Goal: Find specific page/section: Find specific page/section

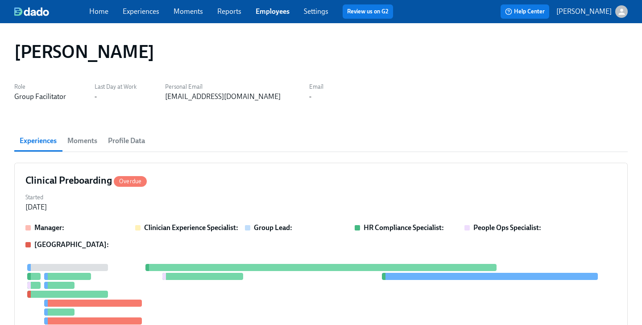
click at [272, 15] on link "Employees" at bounding box center [273, 11] width 34 height 8
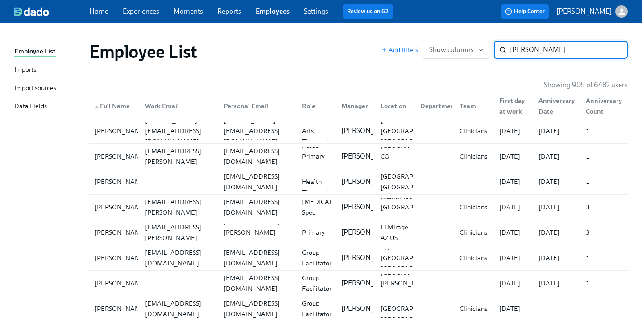
type input "[PERSON_NAME]"
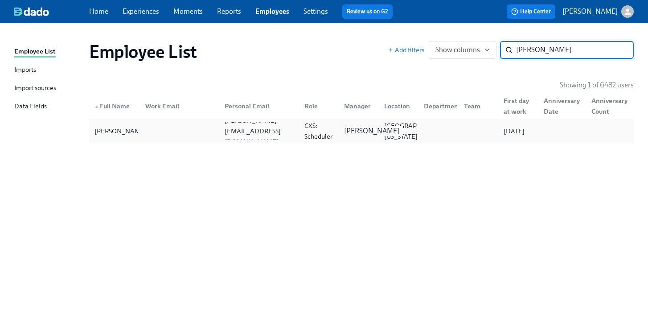
click at [353, 131] on p "[PERSON_NAME]" at bounding box center [371, 131] width 55 height 10
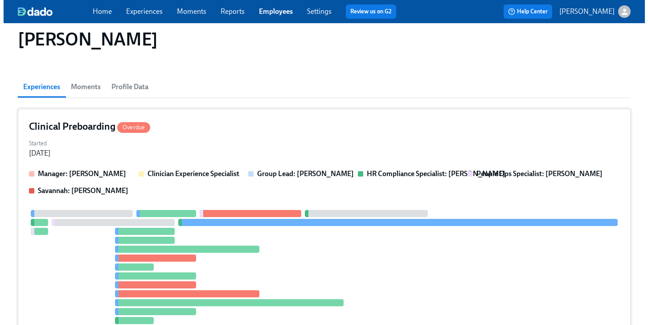
scroll to position [58, 0]
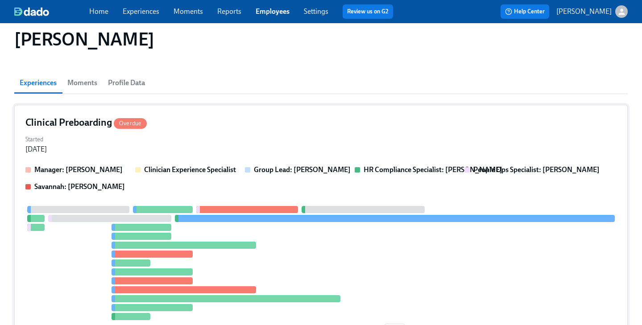
click at [350, 141] on div "Started [DATE]" at bounding box center [320, 143] width 591 height 21
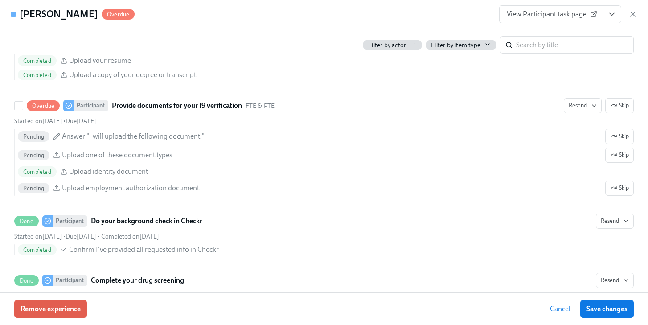
scroll to position [1021, 0]
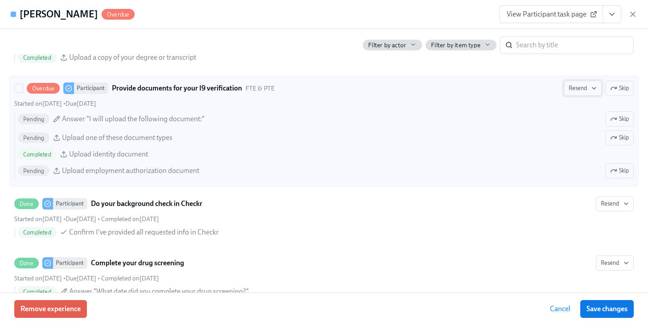
click at [576, 92] on span "Resend" at bounding box center [583, 88] width 28 height 9
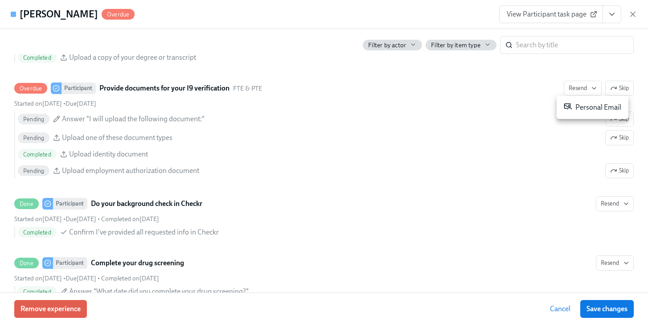
click at [577, 106] on div "Personal Email" at bounding box center [593, 107] width 58 height 11
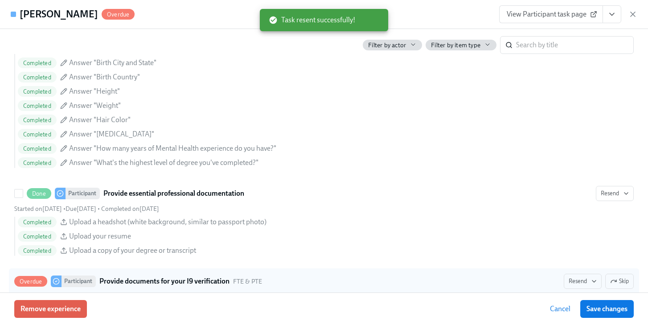
scroll to position [812, 0]
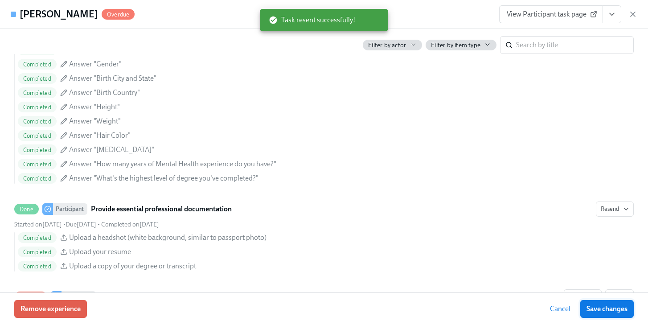
click at [598, 310] on span "Save changes" at bounding box center [607, 309] width 41 height 9
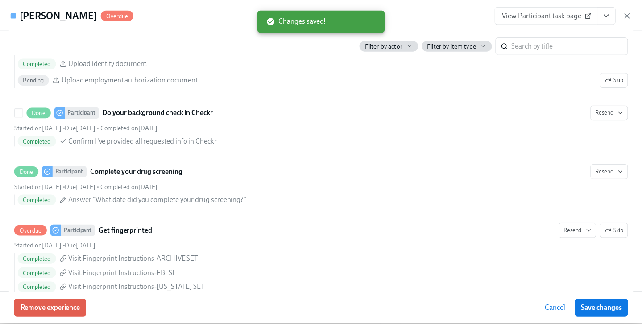
scroll to position [1111, 0]
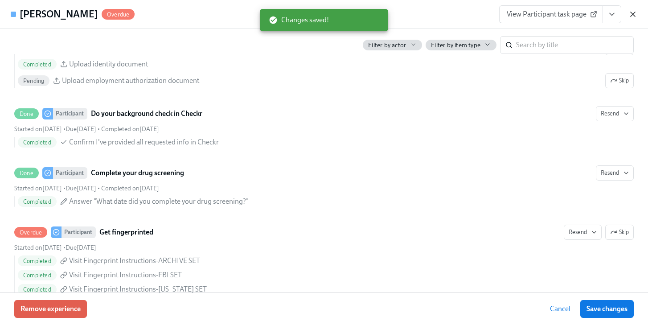
click at [631, 12] on icon "button" at bounding box center [633, 14] width 4 height 4
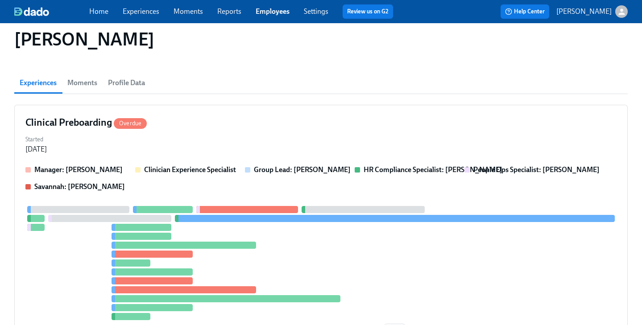
click at [258, 12] on link "Employees" at bounding box center [273, 11] width 34 height 8
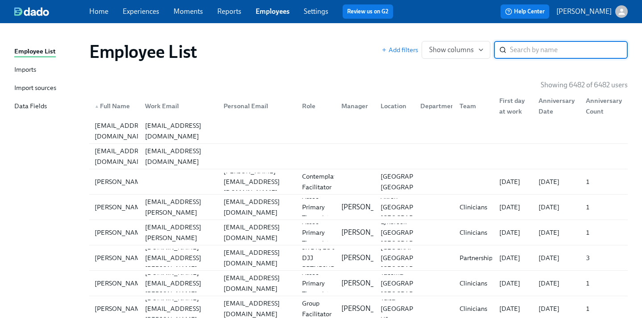
type input "e"
type input "radha"
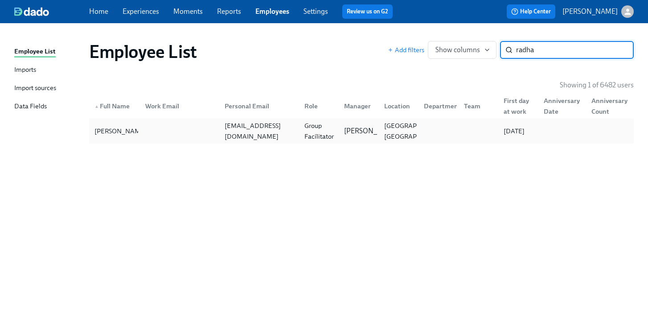
click at [470, 134] on div at bounding box center [477, 131] width 40 height 18
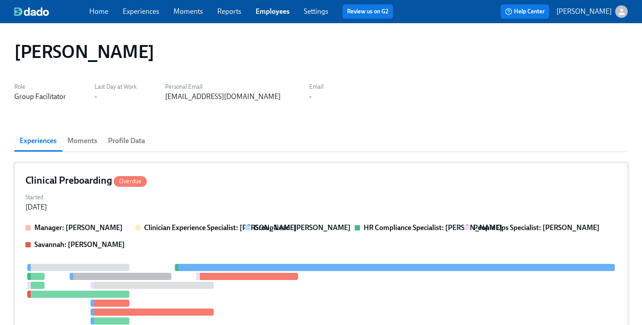
click at [430, 189] on div "Clinical Preboarding Overdue Started Aug 30, 2025 Manager: Denise Chevalier Cli…" at bounding box center [320, 292] width 613 height 258
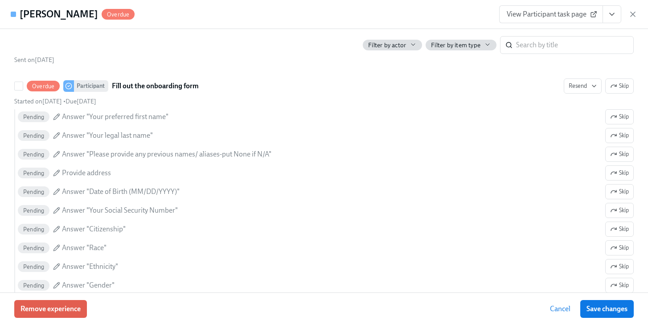
scroll to position [775, 0]
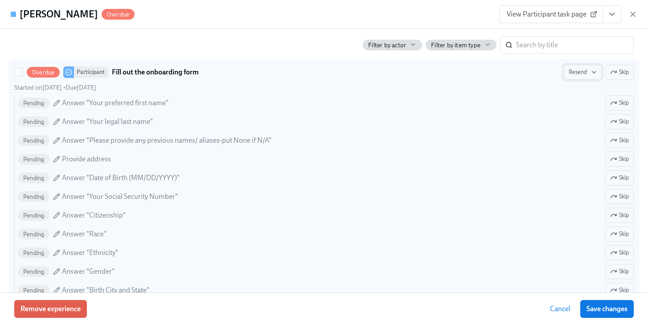
click at [577, 74] on span "Resend" at bounding box center [583, 72] width 28 height 9
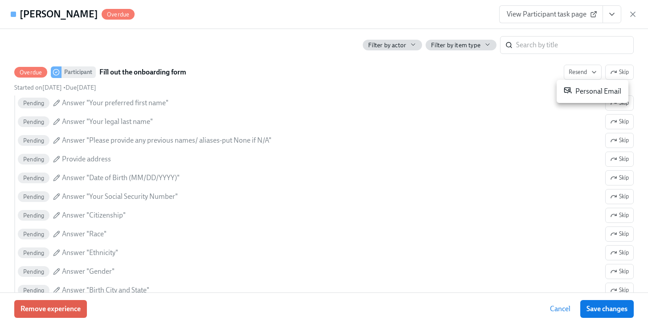
click at [577, 94] on div "Personal Email" at bounding box center [593, 91] width 58 height 11
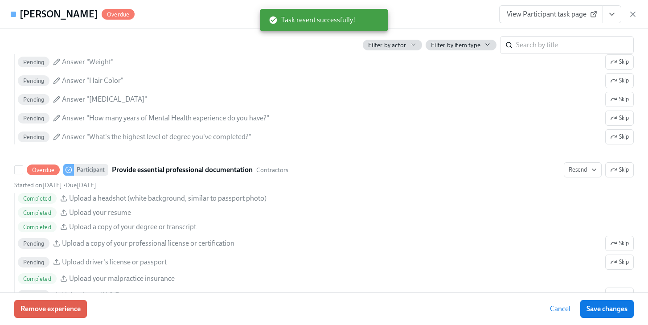
scroll to position [1060, 0]
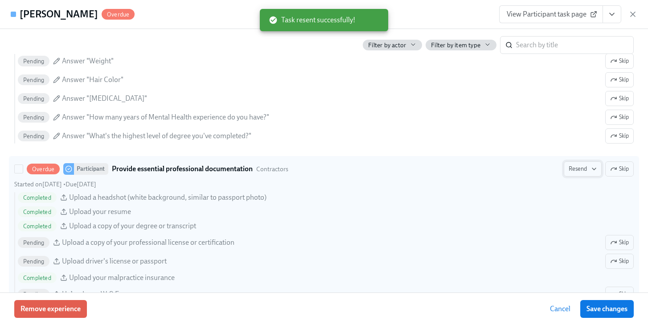
click at [569, 168] on span "Resend" at bounding box center [583, 169] width 28 height 9
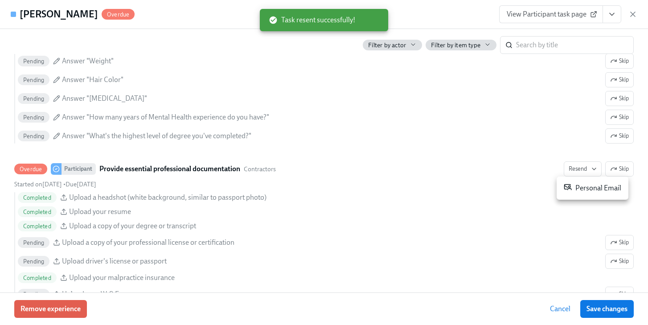
click at [569, 181] on li "Personal Email" at bounding box center [593, 188] width 72 height 16
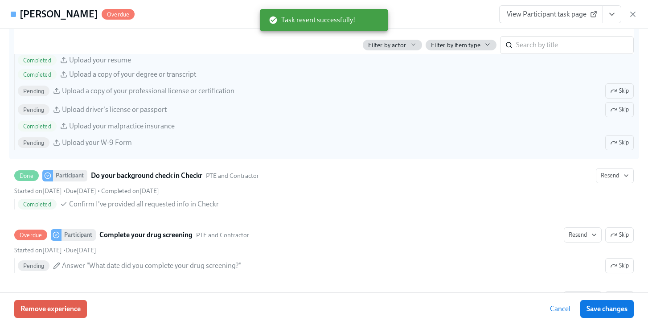
scroll to position [1246, 0]
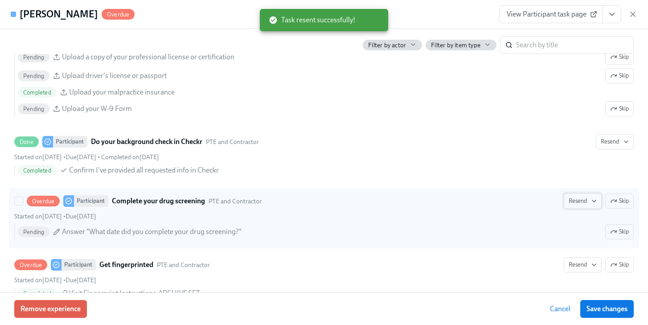
click at [573, 203] on span "Resend" at bounding box center [583, 201] width 28 height 9
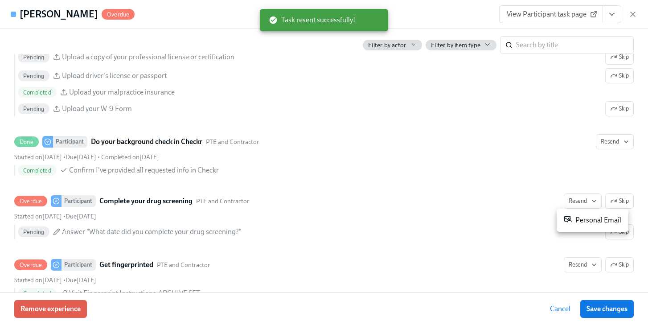
click at [619, 200] on div at bounding box center [324, 162] width 648 height 325
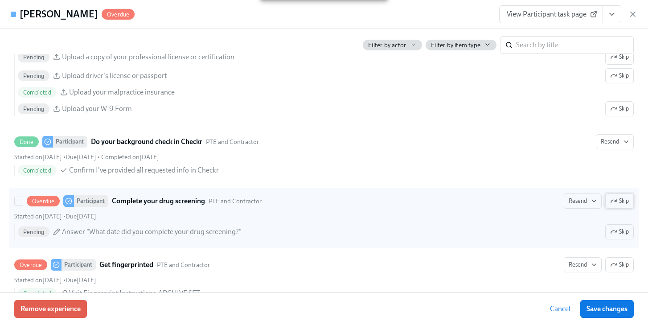
click at [611, 200] on icon "button" at bounding box center [613, 201] width 5 height 3
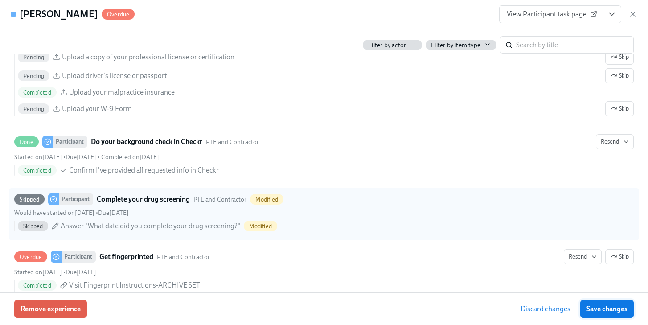
click at [595, 308] on span "Save changes" at bounding box center [607, 309] width 41 height 9
click at [634, 15] on icon "button" at bounding box center [633, 14] width 4 height 4
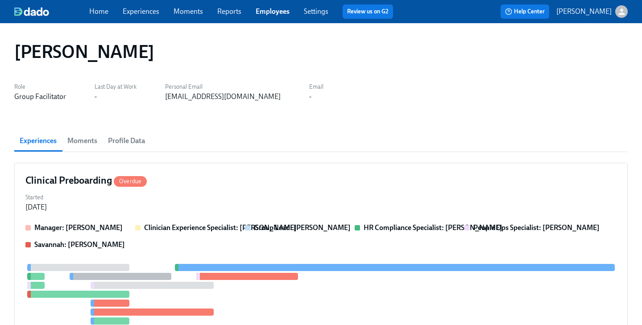
click at [279, 13] on link "Employees" at bounding box center [273, 11] width 34 height 8
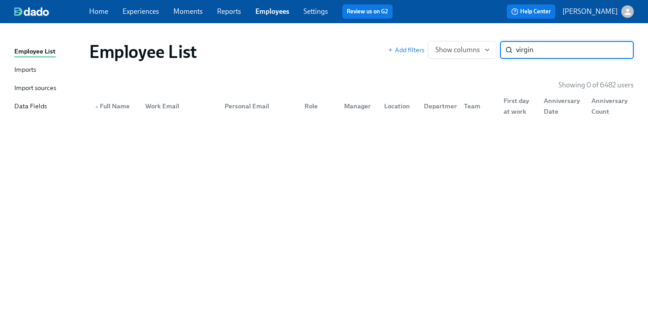
type input "virgin"
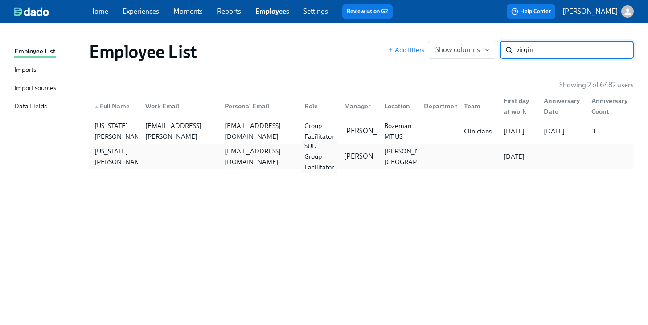
click at [326, 157] on div "SUD Group Facilitator" at bounding box center [319, 156] width 37 height 32
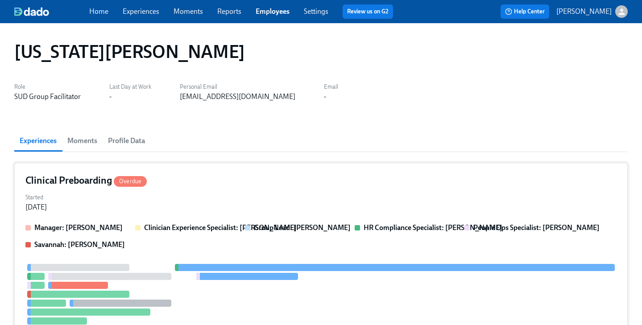
click at [329, 197] on div "Started Sep 02, 2025" at bounding box center [320, 201] width 591 height 21
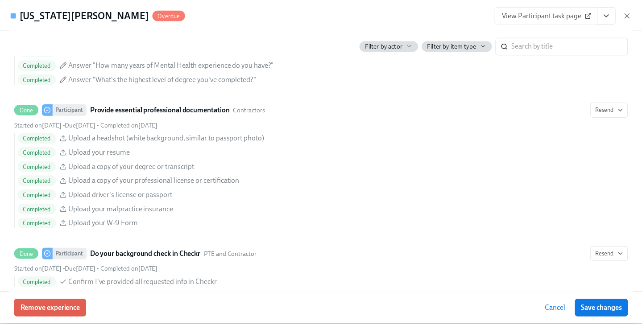
scroll to position [1108, 0]
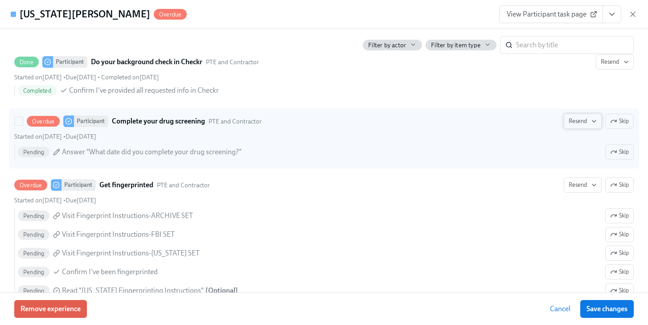
click at [575, 122] on span "Resend" at bounding box center [583, 121] width 28 height 9
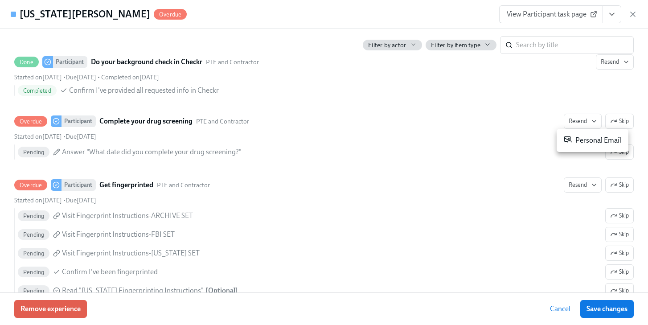
click at [578, 140] on div "Personal Email" at bounding box center [593, 140] width 58 height 11
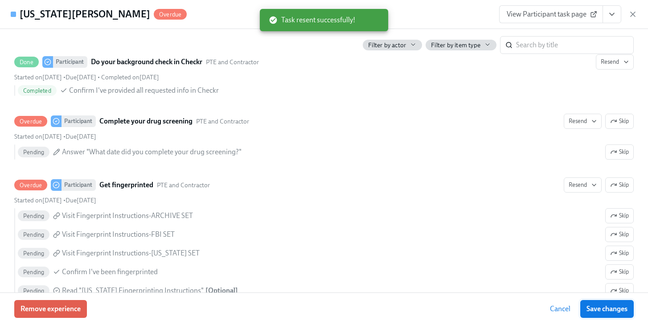
click at [591, 306] on span "Save changes" at bounding box center [607, 309] width 41 height 9
click at [634, 17] on icon "button" at bounding box center [633, 14] width 9 height 9
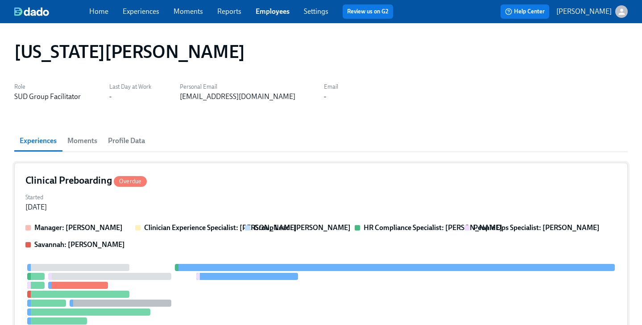
click at [331, 186] on div "Clinical Preboarding Overdue" at bounding box center [320, 180] width 591 height 13
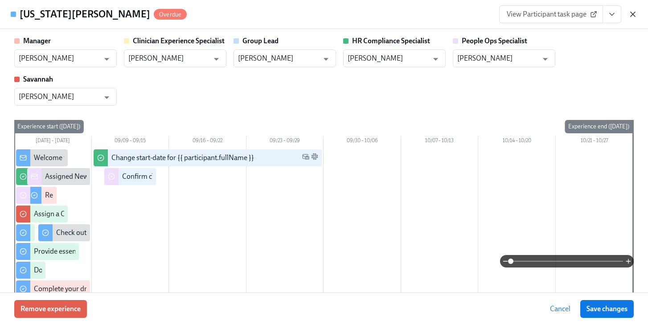
click at [636, 16] on icon "button" at bounding box center [633, 14] width 9 height 9
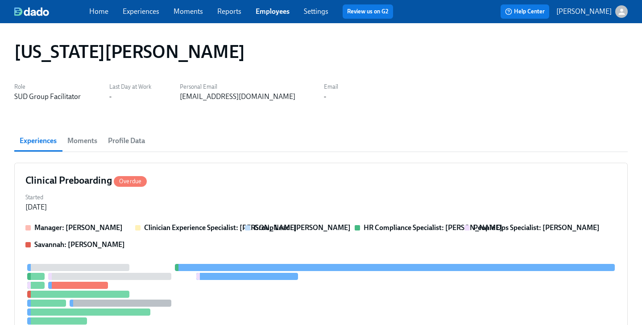
click at [265, 8] on link "Employees" at bounding box center [273, 11] width 34 height 8
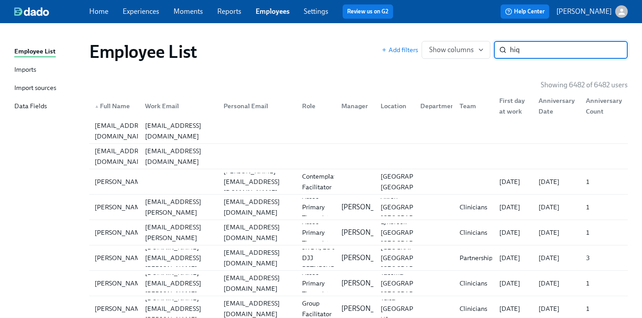
type input "hiq"
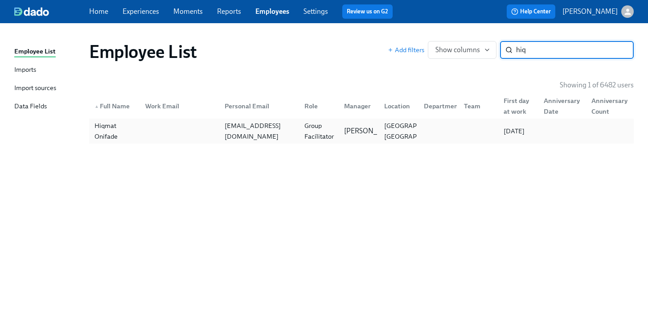
click at [442, 125] on div at bounding box center [437, 131] width 40 height 18
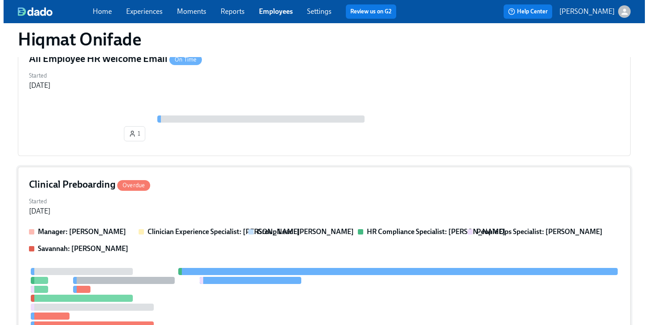
scroll to position [136, 0]
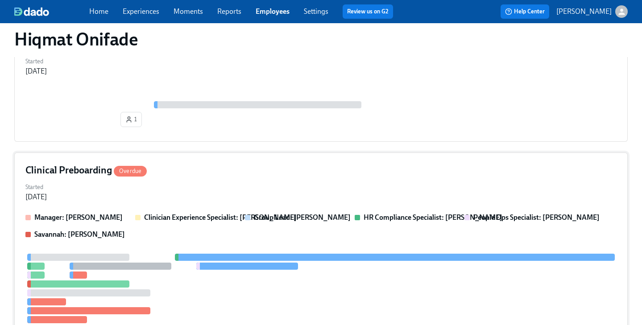
click at [400, 188] on div "Started Sep 03, 2025" at bounding box center [320, 191] width 591 height 21
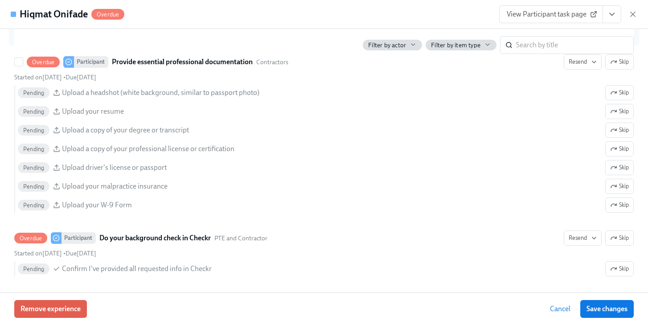
scroll to position [1096, 0]
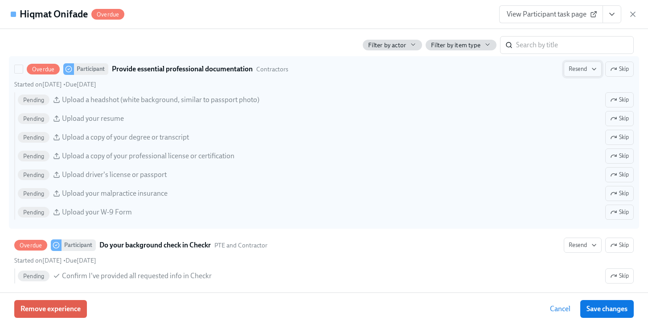
click at [576, 72] on span "Resend" at bounding box center [583, 69] width 28 height 9
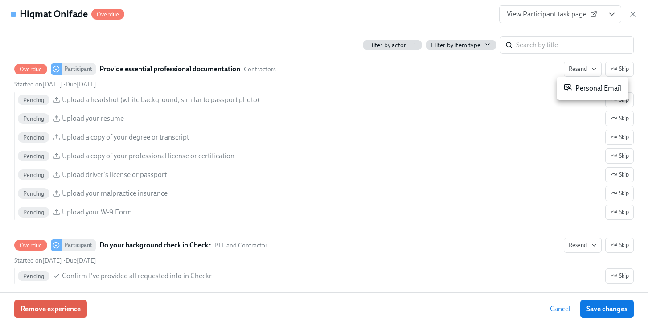
click at [576, 85] on div "Personal Email" at bounding box center [593, 88] width 58 height 11
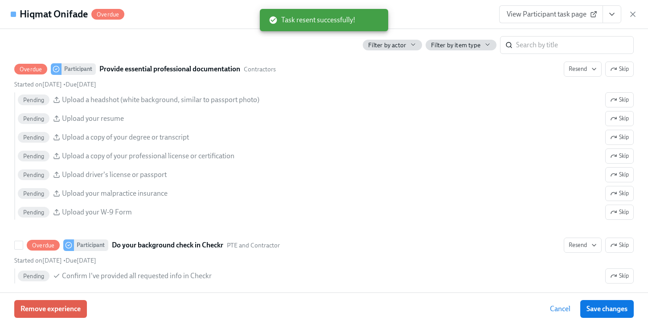
click at [573, 244] on span "Resend" at bounding box center [583, 245] width 28 height 9
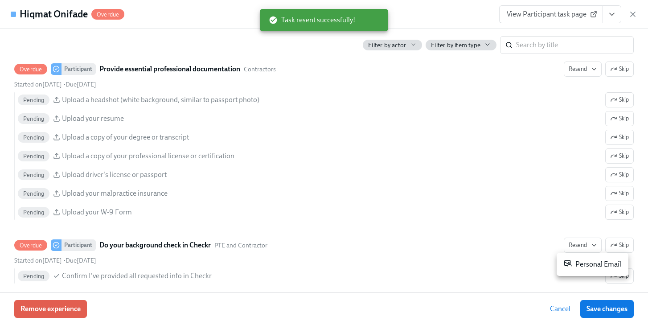
click at [576, 262] on div "Personal Email" at bounding box center [593, 264] width 58 height 11
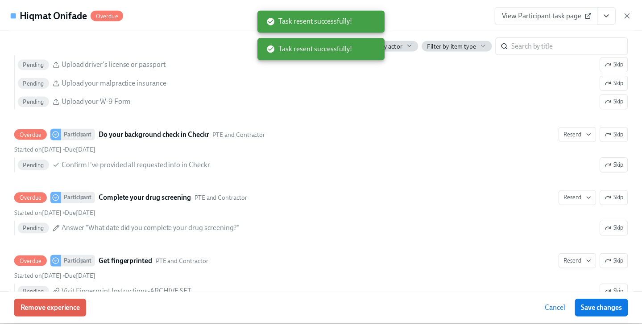
scroll to position [1249, 0]
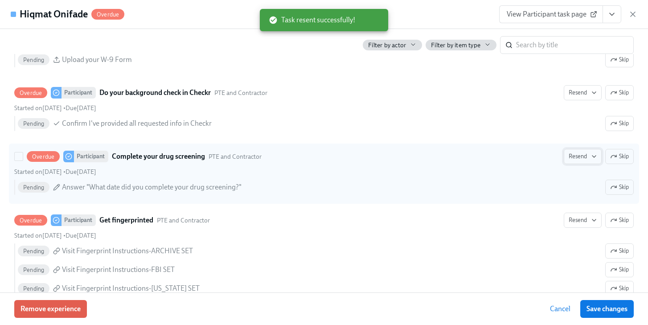
click at [573, 159] on span "Resend" at bounding box center [583, 156] width 28 height 9
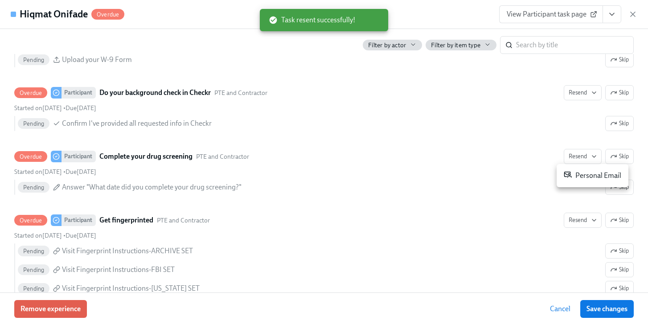
click at [574, 178] on div "Personal Email" at bounding box center [593, 175] width 58 height 11
click at [614, 307] on span "Save changes" at bounding box center [607, 309] width 41 height 9
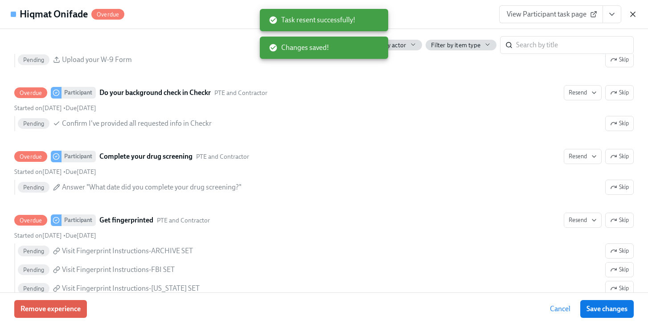
click at [633, 13] on icon "button" at bounding box center [633, 14] width 9 height 9
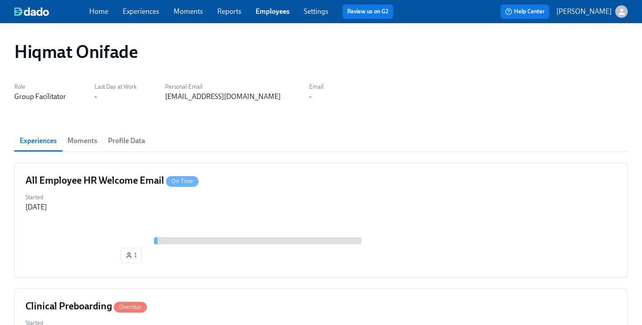
click at [265, 16] on span "Employees" at bounding box center [273, 12] width 34 height 10
click at [277, 10] on link "Employees" at bounding box center [273, 11] width 34 height 8
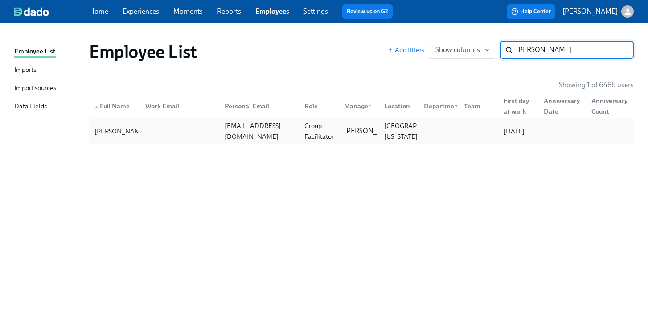
type input "rebecca lyn"
click at [288, 122] on div "Rebecca Lynn rebeccalynn8@outlook.com Group Facilitator Ashley Stevenson Tallah…" at bounding box center [361, 131] width 545 height 25
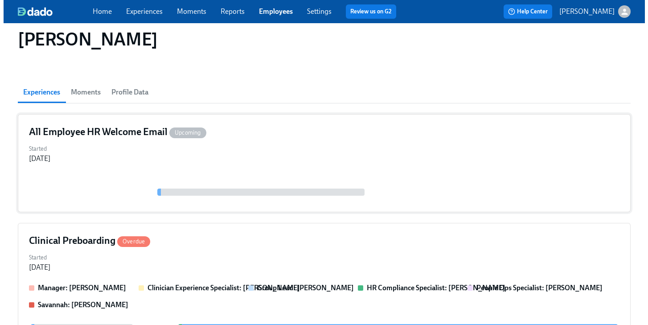
scroll to position [129, 0]
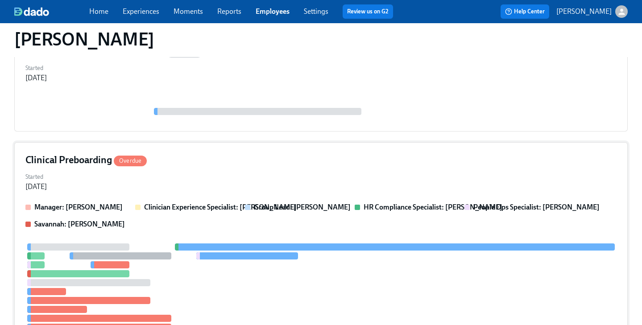
click at [279, 178] on div "Started Sep 05, 2025" at bounding box center [320, 180] width 591 height 21
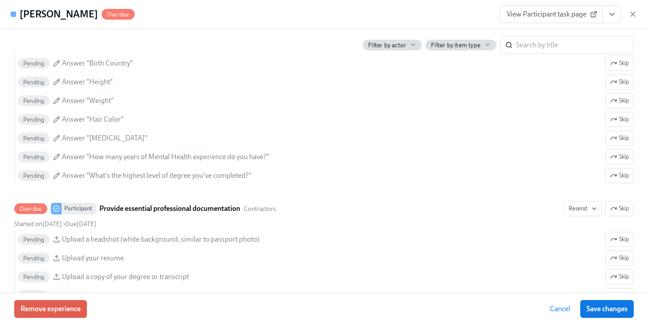
scroll to position [975, 0]
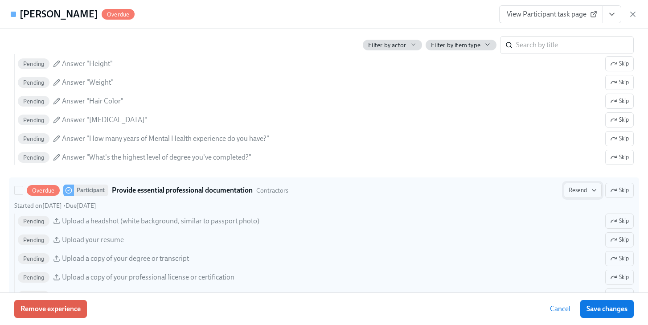
click at [576, 191] on span "Resend" at bounding box center [583, 190] width 28 height 9
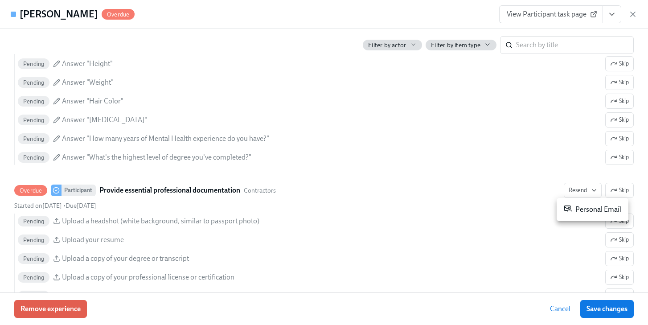
click at [573, 209] on div "Personal Email" at bounding box center [593, 209] width 58 height 11
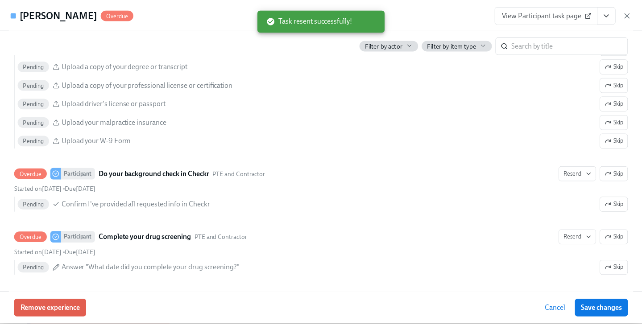
scroll to position [1177, 0]
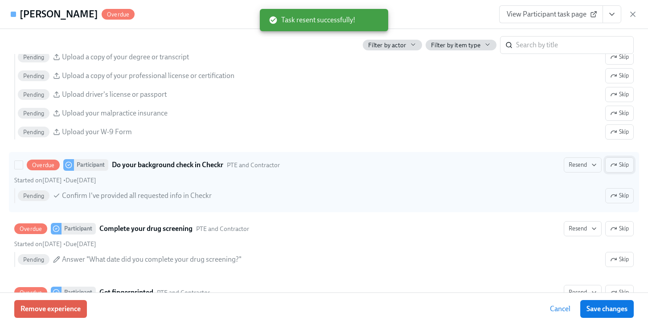
click at [620, 166] on span "Skip" at bounding box center [620, 165] width 19 height 9
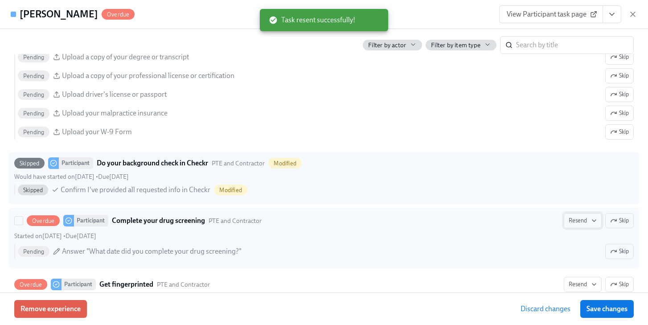
click at [591, 223] on icon "button" at bounding box center [594, 220] width 7 height 7
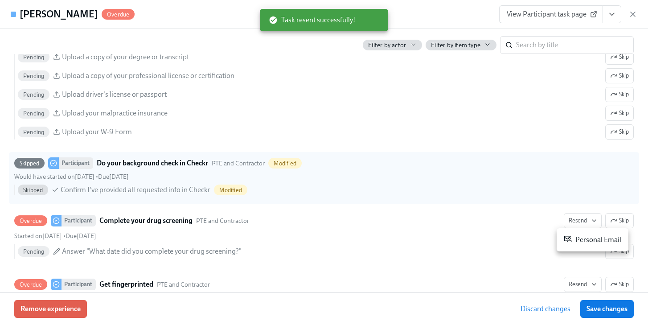
click at [581, 242] on div "Personal Email" at bounding box center [593, 240] width 58 height 11
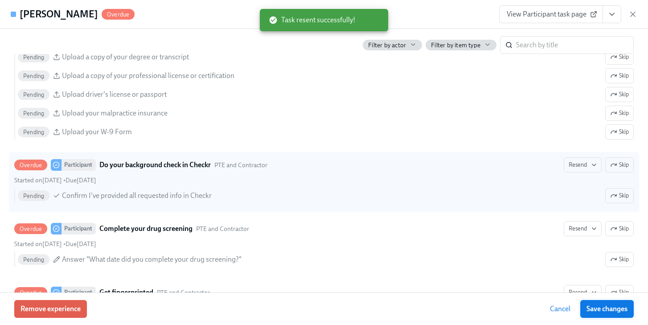
click at [605, 311] on span "Save changes" at bounding box center [607, 309] width 41 height 9
click at [634, 14] on icon "button" at bounding box center [633, 14] width 9 height 9
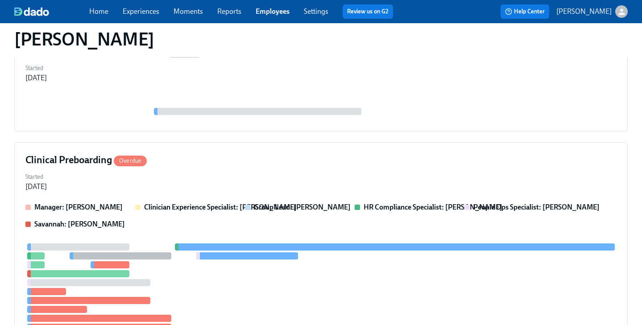
click at [281, 10] on link "Employees" at bounding box center [273, 11] width 34 height 8
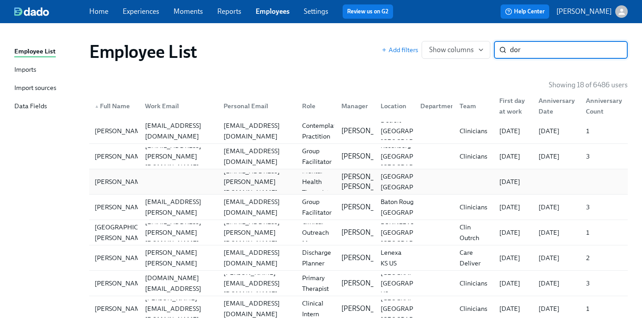
scroll to position [8, 0]
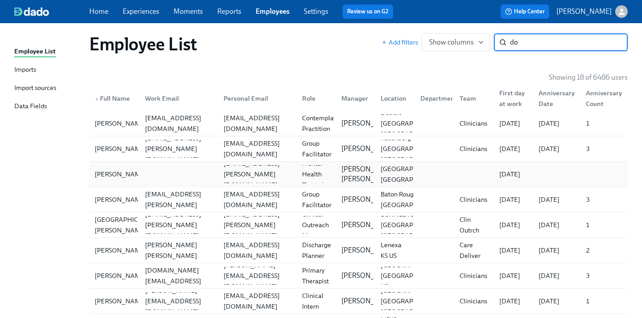
type input "d"
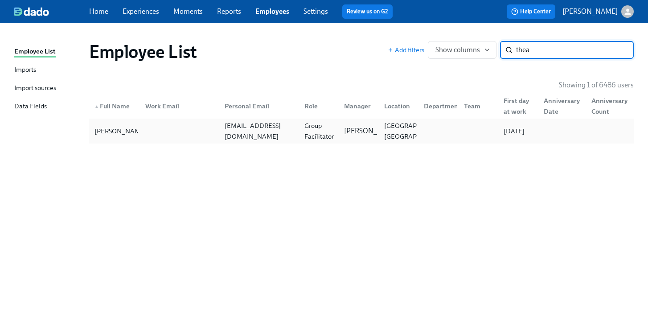
type input "thea"
click at [331, 128] on div "Group Facilitator" at bounding box center [319, 130] width 37 height 21
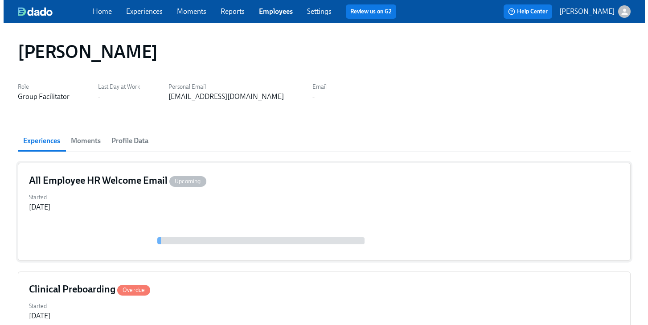
scroll to position [179, 0]
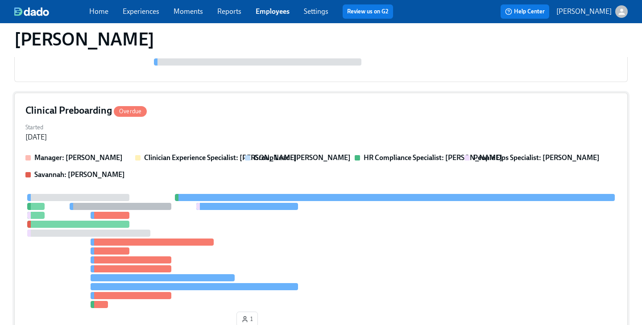
click at [355, 125] on div "Started Sep 05, 2025" at bounding box center [320, 131] width 591 height 21
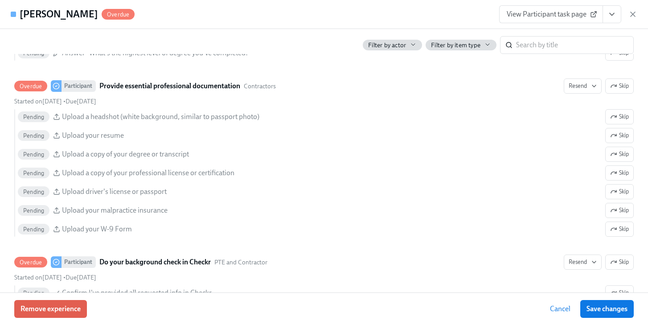
scroll to position [1140, 0]
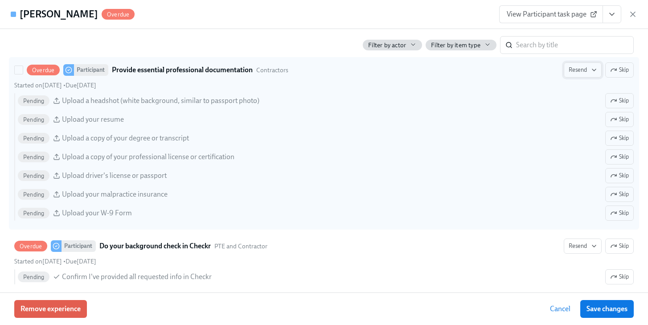
click at [586, 66] on span "Resend" at bounding box center [583, 70] width 28 height 9
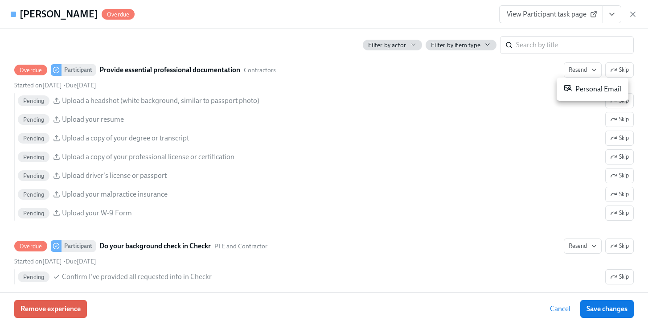
click at [578, 91] on div "Personal Email" at bounding box center [593, 89] width 58 height 11
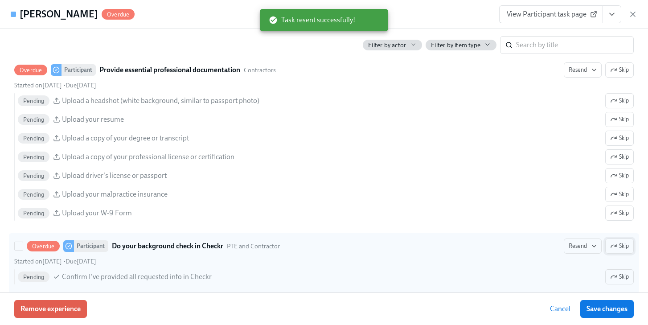
click at [611, 244] on icon "button" at bounding box center [614, 246] width 7 height 7
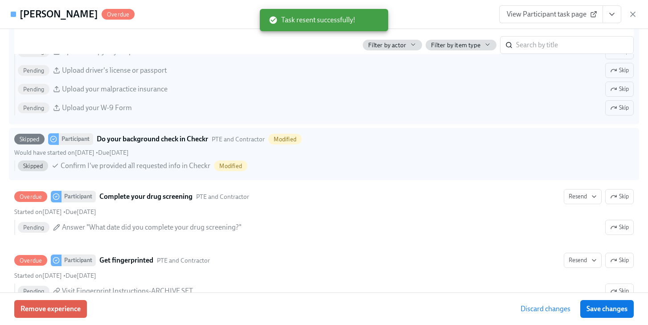
scroll to position [1300, 0]
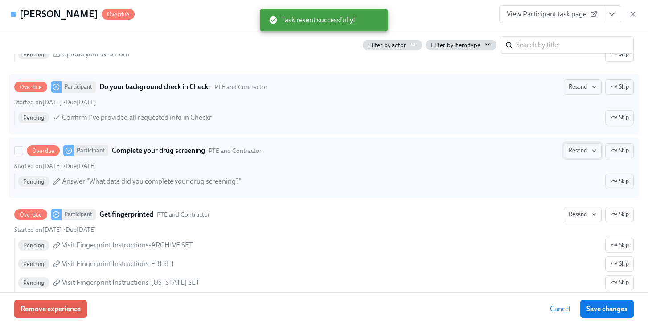
click at [577, 152] on span "Resend" at bounding box center [583, 150] width 28 height 9
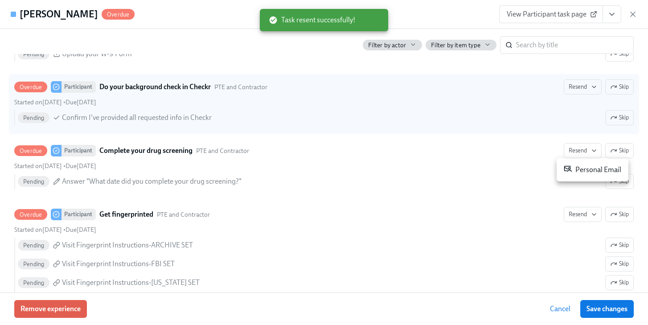
click at [592, 169] on div "Personal Email" at bounding box center [593, 170] width 58 height 11
click at [606, 312] on span "Save changes" at bounding box center [607, 309] width 41 height 9
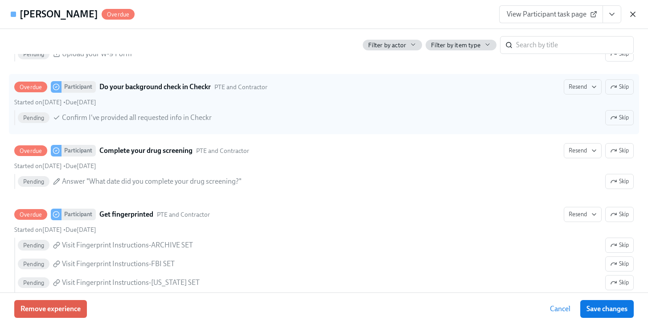
click at [632, 12] on icon "button" at bounding box center [633, 14] width 9 height 9
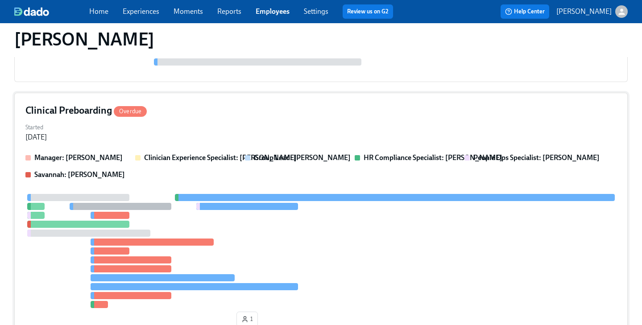
click at [262, 132] on div "Started Sep 05, 2025" at bounding box center [320, 131] width 591 height 21
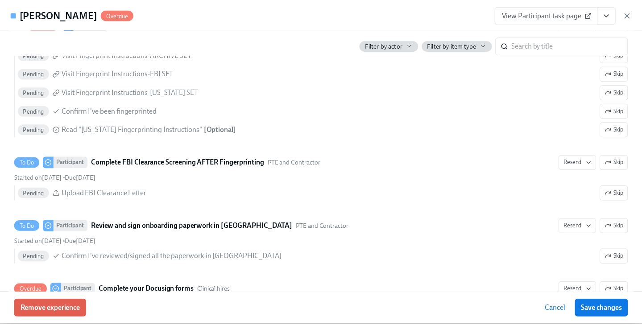
scroll to position [1537, 0]
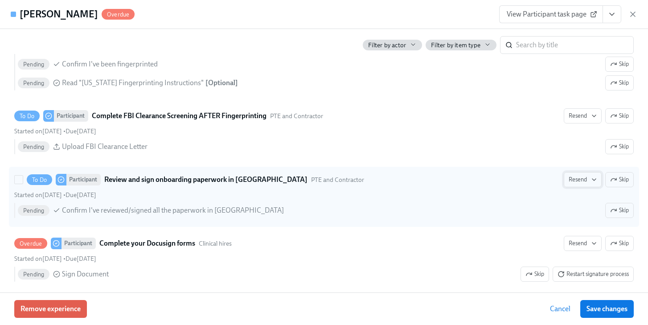
click at [579, 181] on span "Resend" at bounding box center [583, 179] width 28 height 9
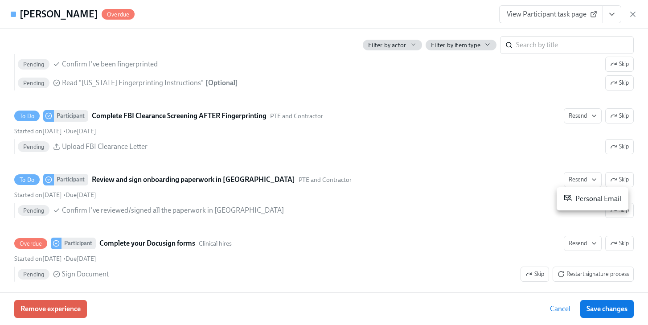
click at [580, 195] on div "Personal Email" at bounding box center [593, 199] width 58 height 11
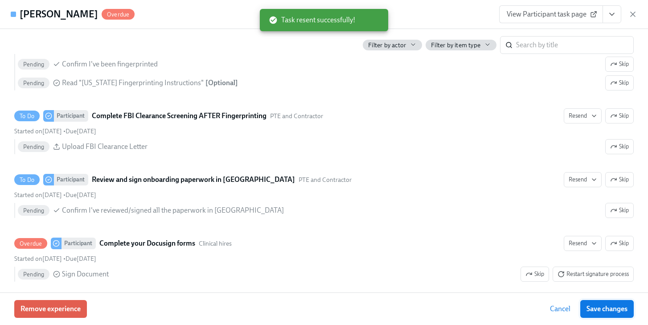
click at [625, 311] on span "Save changes" at bounding box center [607, 309] width 41 height 9
click at [632, 12] on icon "button" at bounding box center [633, 14] width 9 height 9
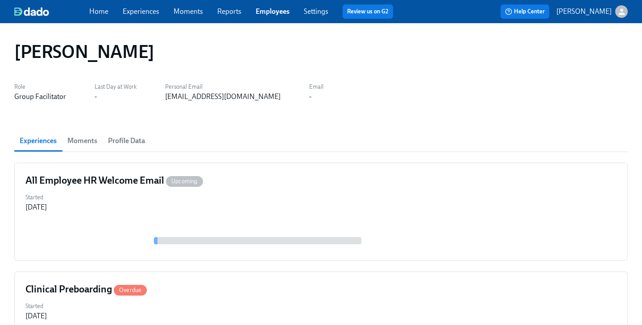
click at [274, 6] on div "Home Experiences Moments Reports Employees Settings Review us on G2" at bounding box center [244, 11] width 311 height 14
click at [272, 14] on link "Employees" at bounding box center [273, 11] width 34 height 8
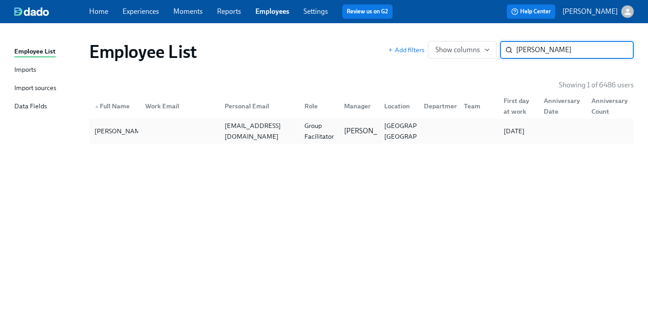
type input "lizet"
click at [318, 136] on div "Group Facilitator" at bounding box center [319, 130] width 37 height 21
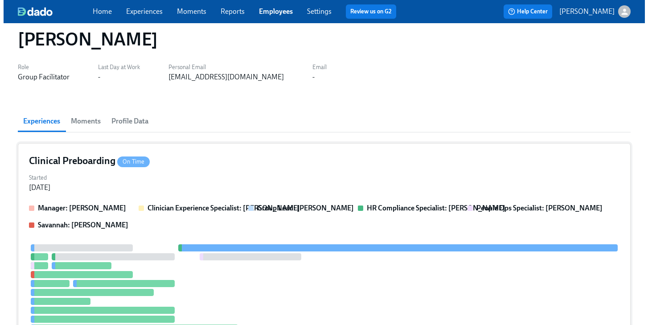
scroll to position [26, 0]
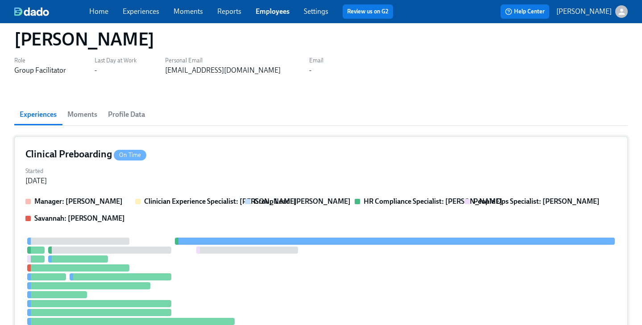
click at [361, 151] on div "Clinical Preboarding On Time" at bounding box center [320, 154] width 591 height 13
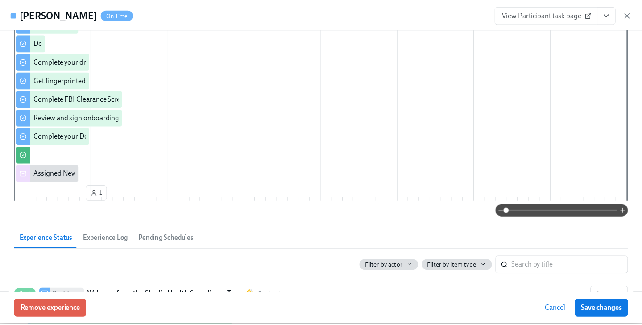
scroll to position [504, 0]
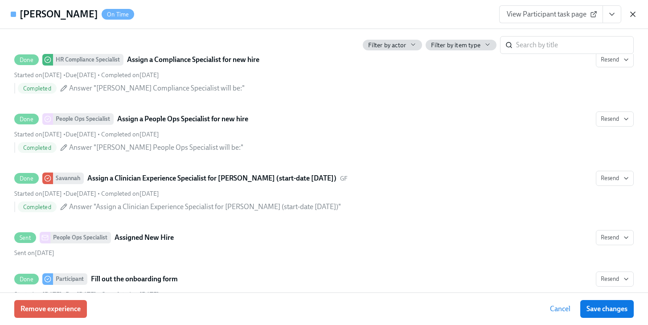
click at [632, 15] on icon "button" at bounding box center [633, 14] width 4 height 4
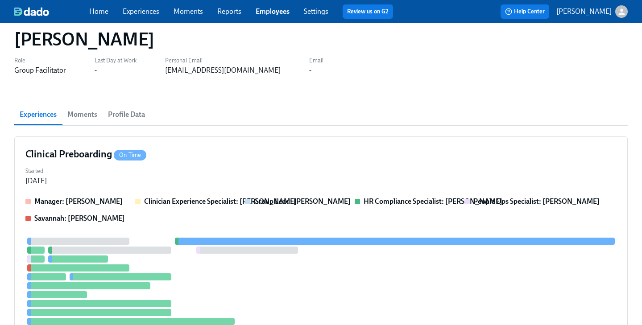
click at [282, 7] on link "Employees" at bounding box center [273, 11] width 34 height 8
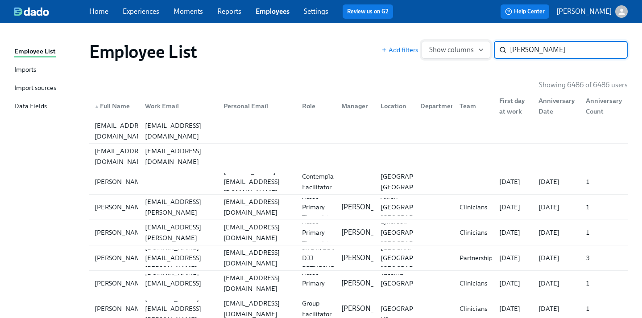
type input "brittany wilson"
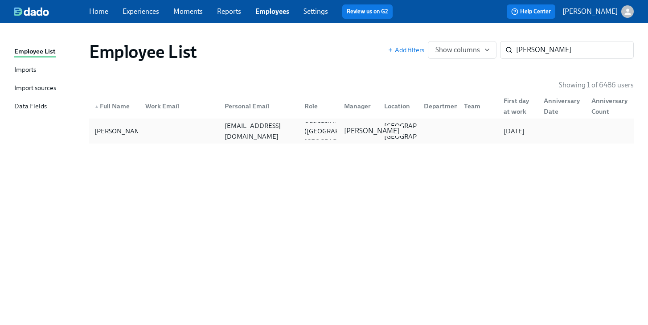
click at [343, 132] on div "[PERSON_NAME]" at bounding box center [372, 131] width 62 height 10
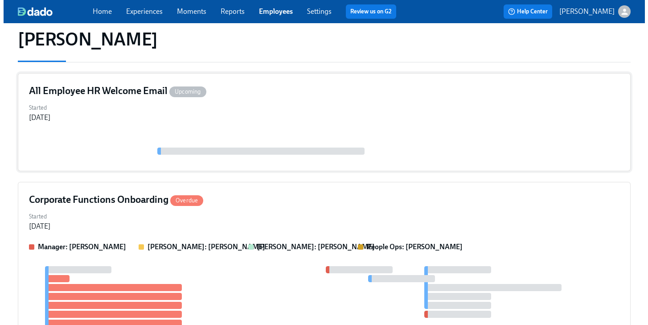
scroll to position [98, 0]
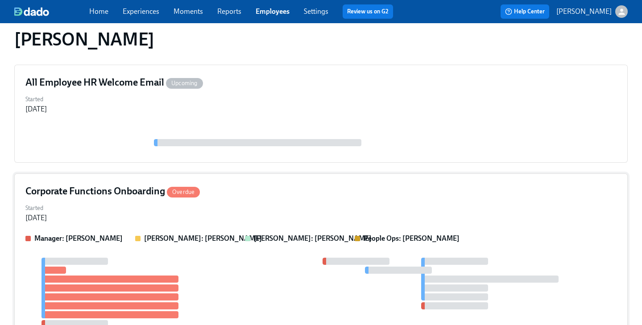
click at [317, 201] on div "Corporate Functions Onboarding Overdue Started Sep 09, 2025 Manager: Lindsey Fo…" at bounding box center [320, 266] width 613 height 187
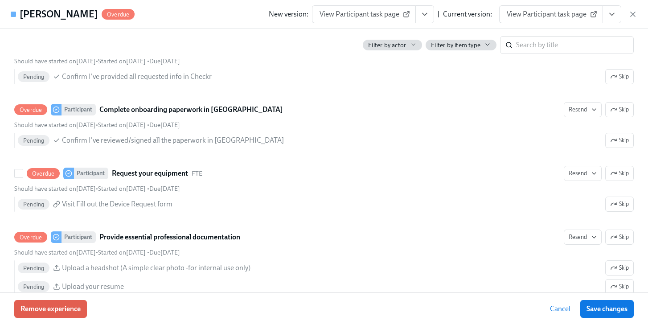
scroll to position [338, 0]
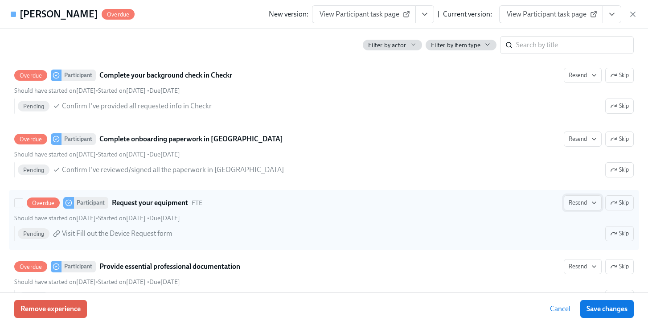
click at [574, 205] on span "Resend" at bounding box center [583, 202] width 28 height 9
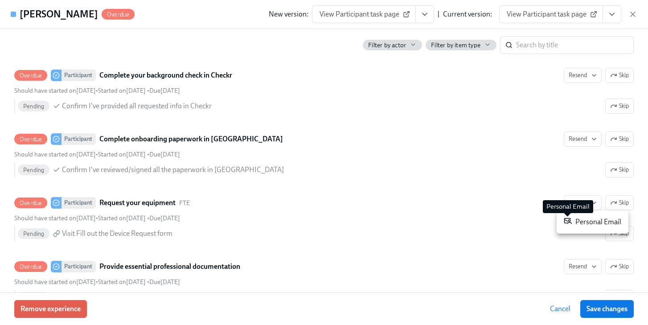
click at [570, 219] on icon at bounding box center [568, 221] width 7 height 5
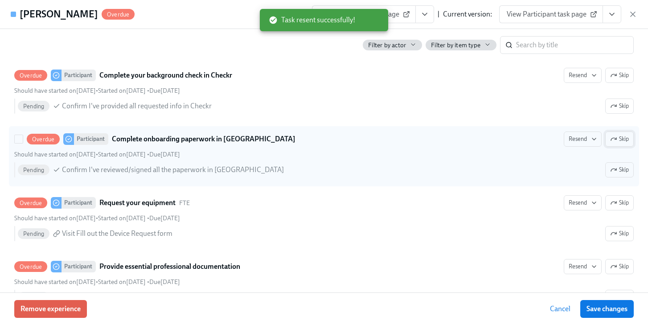
click at [615, 138] on span "Skip" at bounding box center [620, 139] width 19 height 9
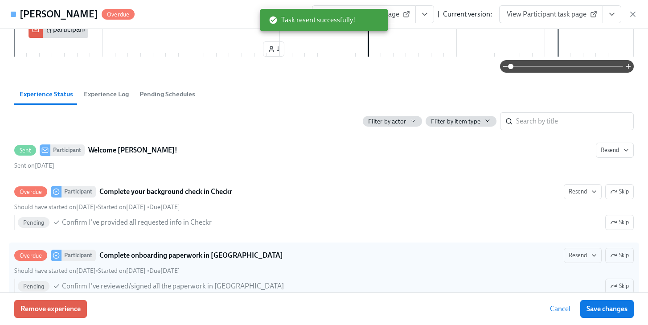
scroll to position [268, 0]
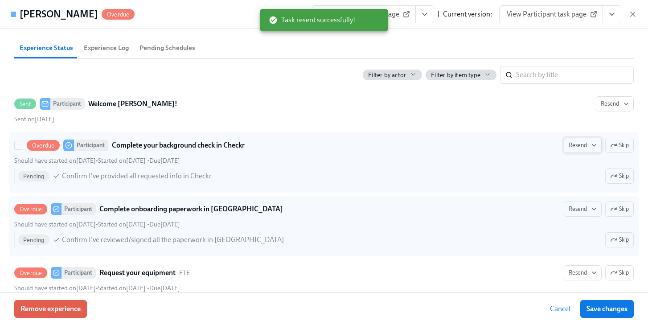
click at [573, 141] on span "Resend" at bounding box center [583, 145] width 28 height 9
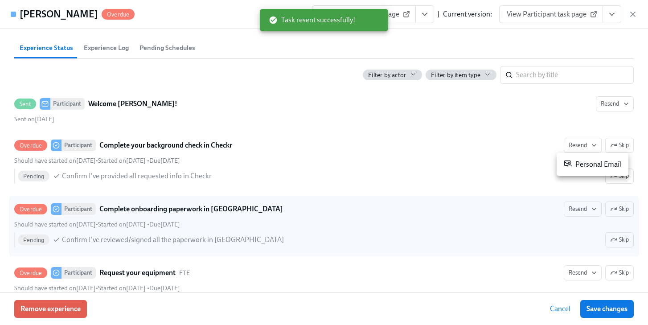
click at [573, 159] on div "Personal Email" at bounding box center [593, 164] width 58 height 11
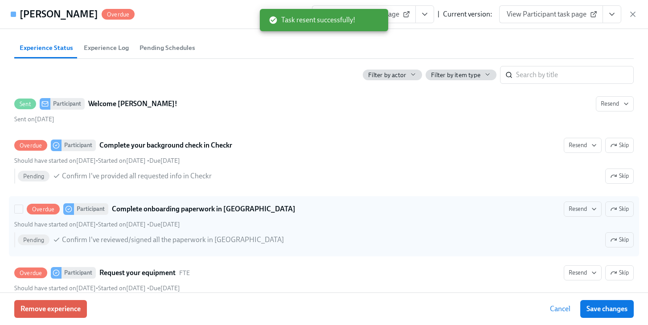
scroll to position [318, 0]
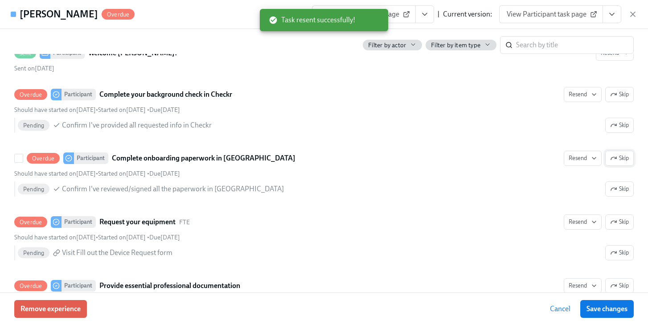
click at [618, 161] on span "Skip" at bounding box center [620, 158] width 19 height 9
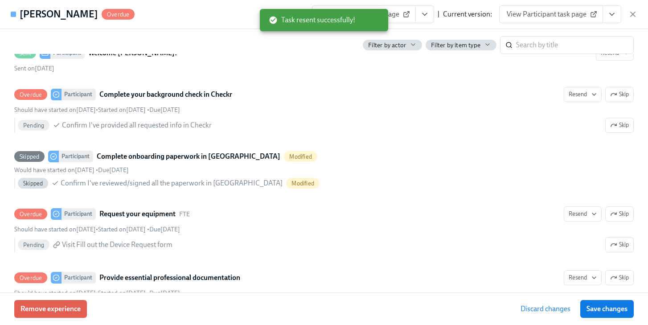
scroll to position [355, 0]
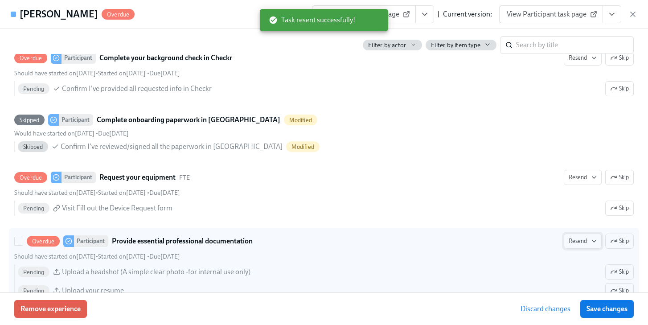
click at [570, 237] on span "Resend" at bounding box center [583, 241] width 28 height 9
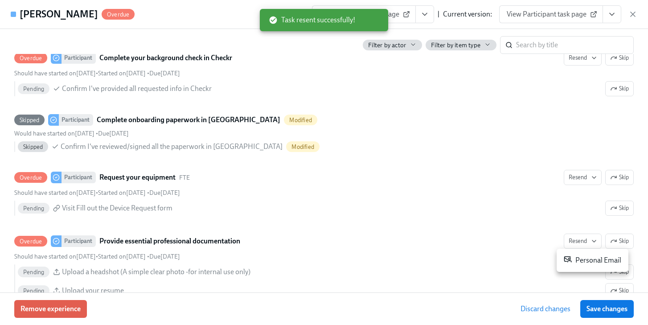
click at [573, 256] on div "Personal Email" at bounding box center [593, 260] width 58 height 11
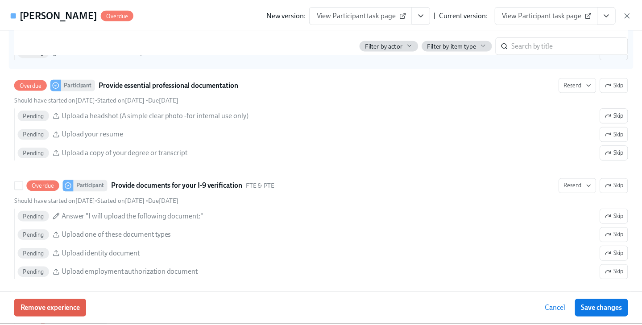
scroll to position [526, 0]
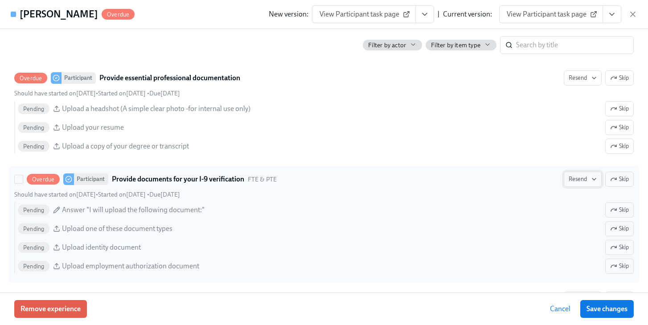
click at [569, 179] on span "Resend" at bounding box center [583, 179] width 28 height 9
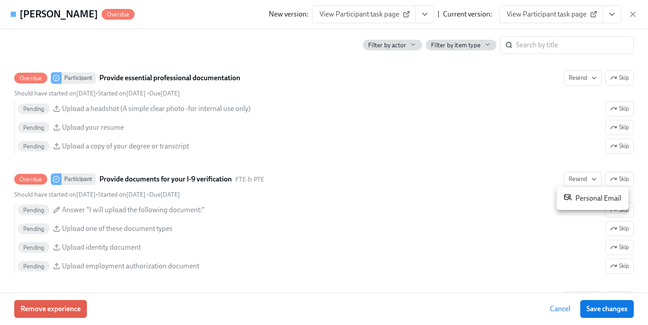
click at [569, 196] on icon at bounding box center [568, 197] width 7 height 5
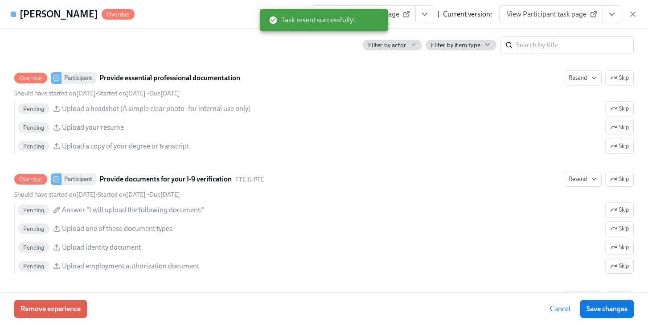
click at [599, 306] on span "Save changes" at bounding box center [607, 309] width 41 height 9
click at [631, 12] on icon "button" at bounding box center [633, 14] width 9 height 9
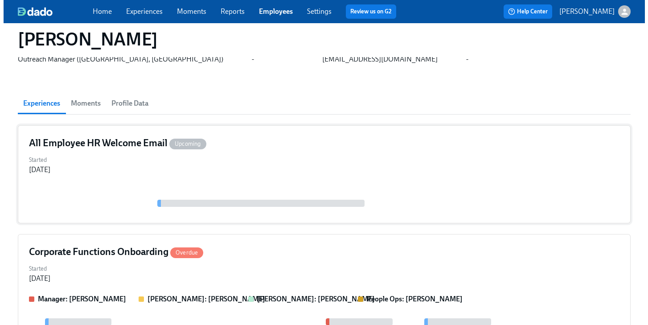
scroll to position [100, 0]
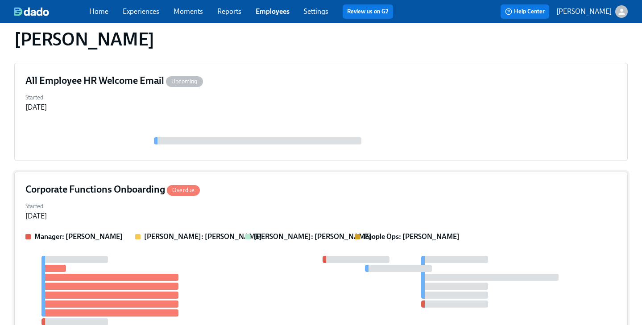
click at [242, 192] on div "Corporate Functions Onboarding Overdue" at bounding box center [320, 189] width 591 height 13
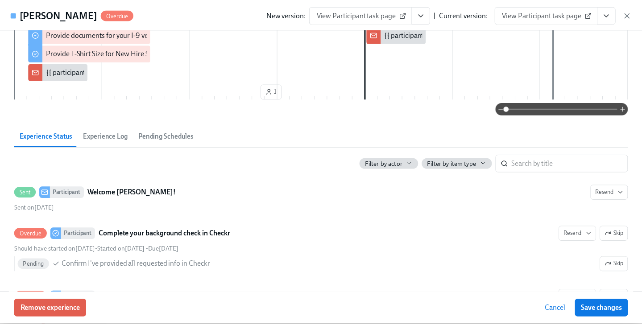
scroll to position [271, 0]
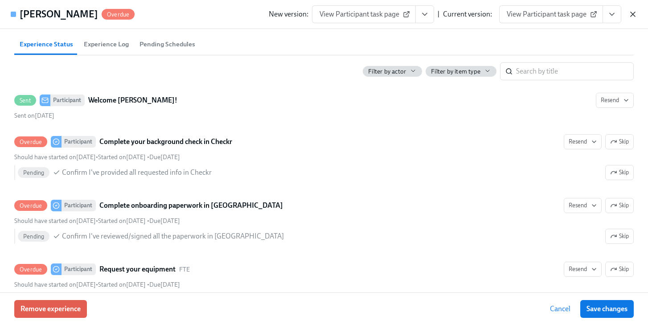
click at [634, 14] on icon "button" at bounding box center [633, 14] width 9 height 9
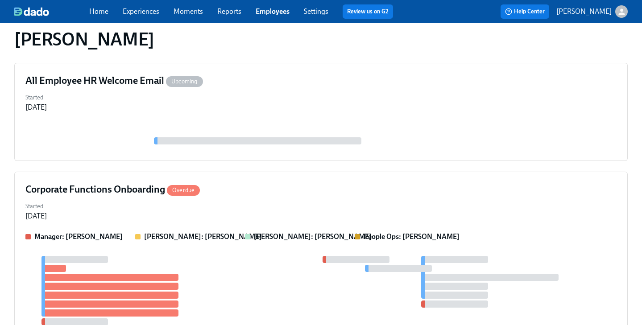
click at [274, 10] on link "Employees" at bounding box center [273, 11] width 34 height 8
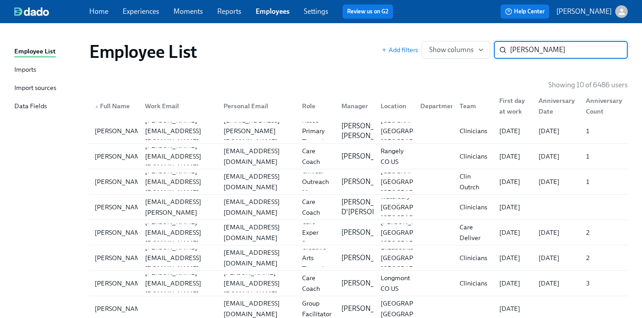
type input "kaitlyn reed"
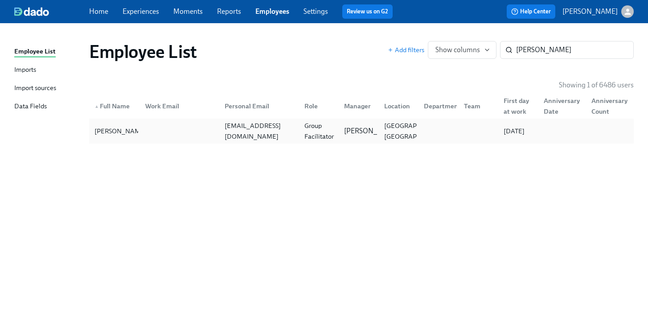
click at [310, 136] on div "Group Facilitator" at bounding box center [319, 130] width 37 height 21
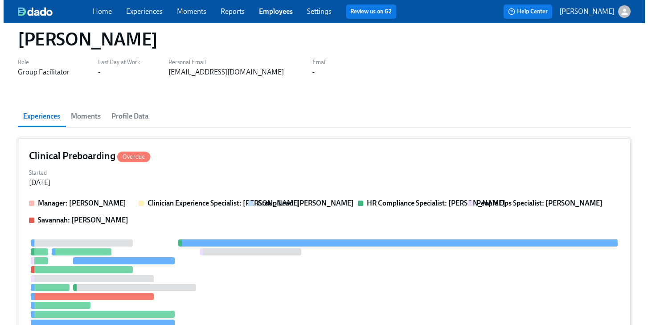
scroll to position [43, 0]
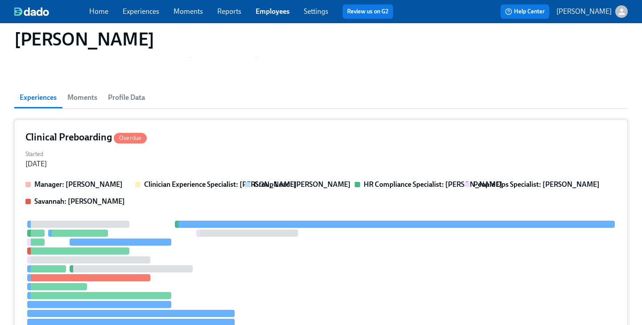
click at [330, 162] on div "Started Sep 08, 2025" at bounding box center [320, 158] width 591 height 21
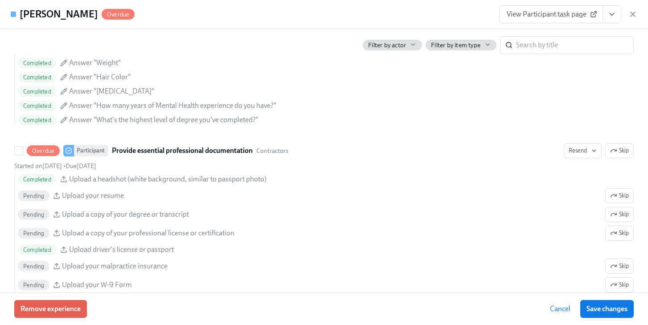
scroll to position [955, 0]
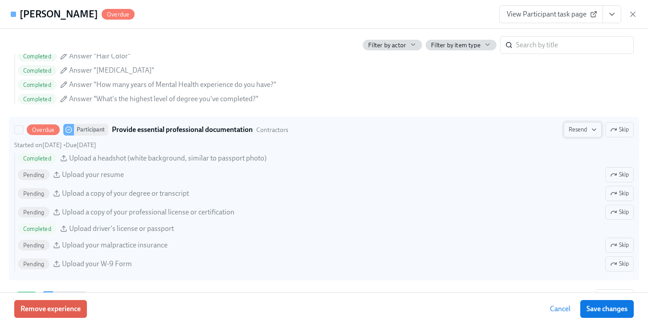
click at [572, 128] on span "Resend" at bounding box center [583, 129] width 28 height 9
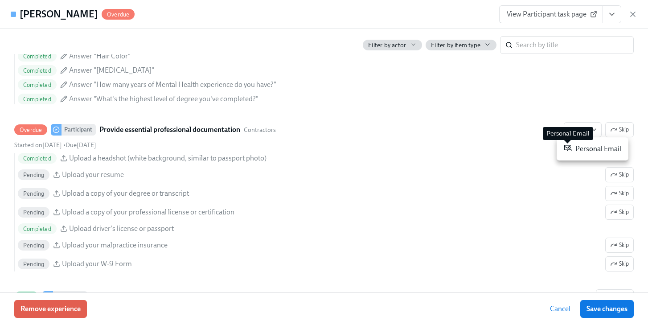
click at [570, 151] on icon at bounding box center [568, 148] width 8 height 8
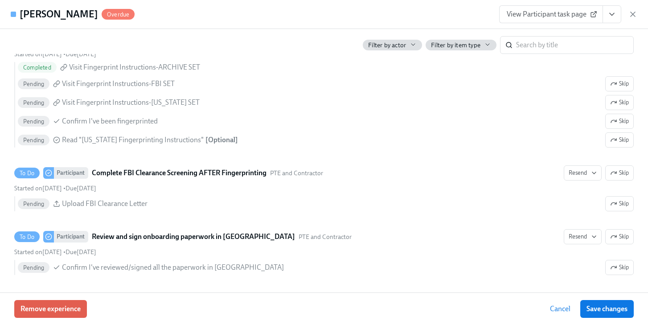
scroll to position [1365, 0]
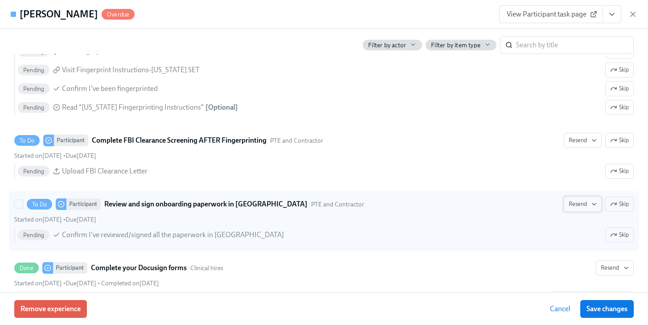
click at [574, 205] on span "Resend" at bounding box center [583, 204] width 28 height 9
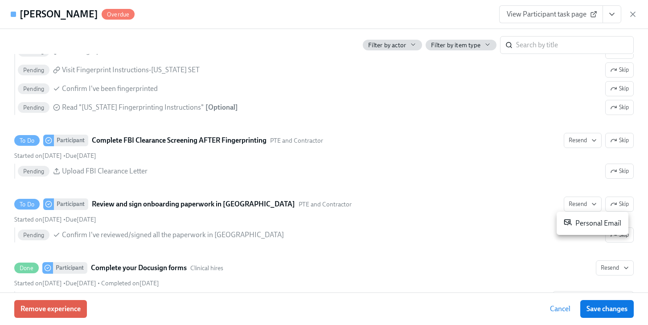
click at [574, 227] on div "Personal Email" at bounding box center [593, 223] width 58 height 11
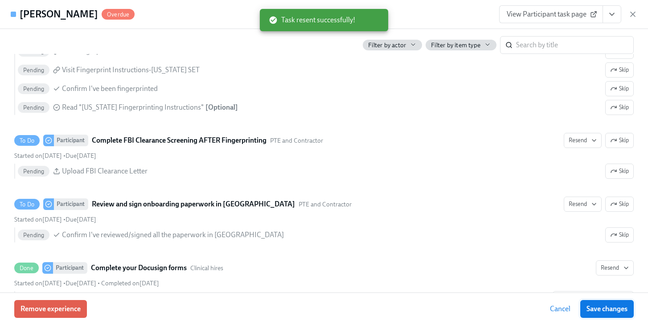
click at [605, 305] on span "Save changes" at bounding box center [607, 309] width 41 height 9
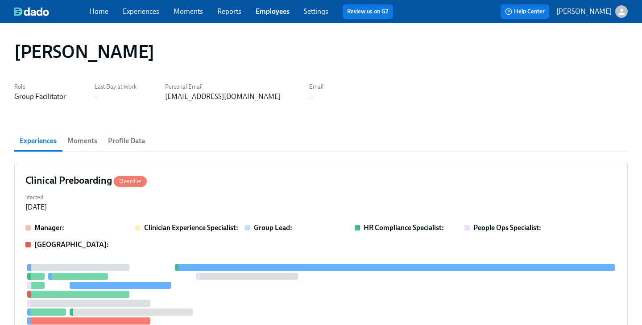
click at [278, 14] on link "Employees" at bounding box center [273, 11] width 34 height 8
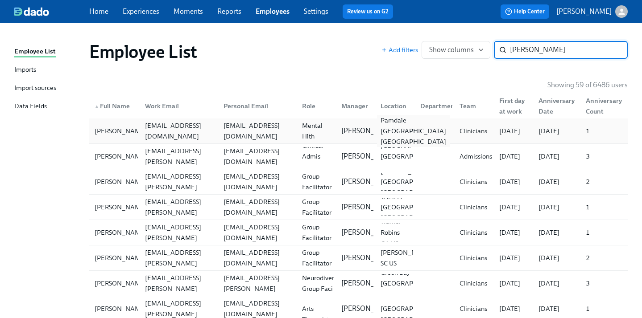
type input "[PERSON_NAME]"
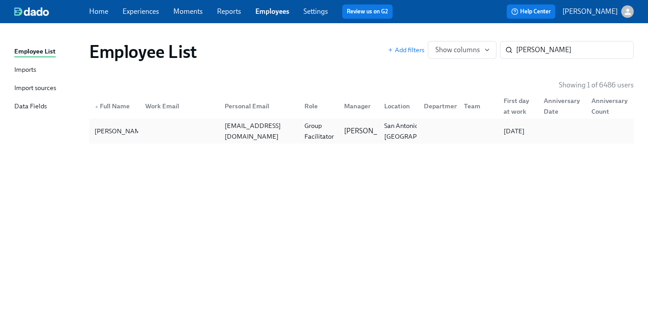
click at [308, 129] on div "Group Facilitator" at bounding box center [319, 130] width 37 height 21
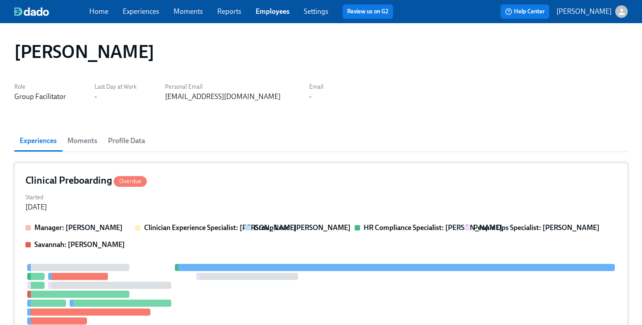
click at [272, 189] on div "Clinical Preboarding Overdue Started [DATE] Manager: [PERSON_NAME] Clinician Ex…" at bounding box center [320, 287] width 613 height 249
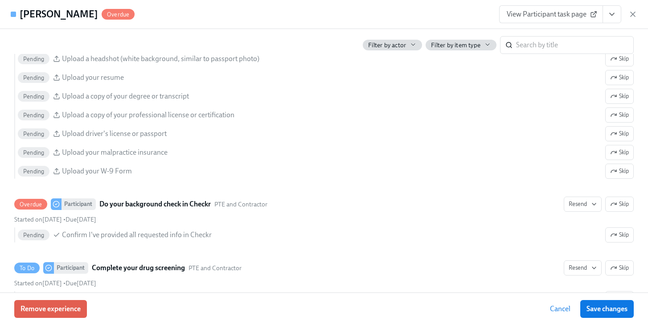
scroll to position [969, 0]
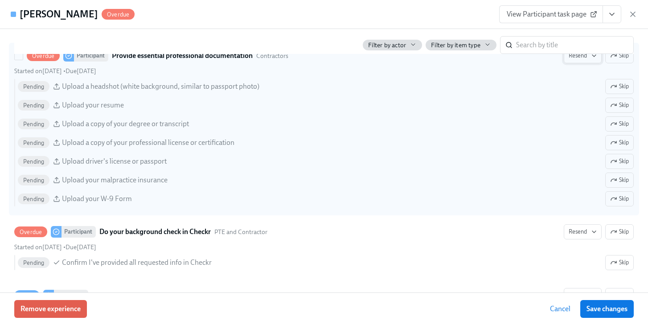
click at [580, 56] on span "Resend" at bounding box center [583, 55] width 28 height 9
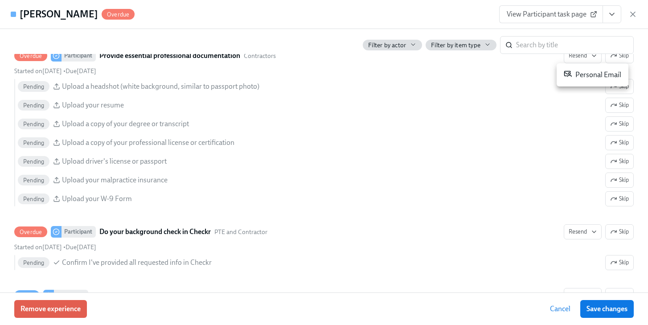
click at [572, 74] on div "Personal Email" at bounding box center [593, 75] width 58 height 11
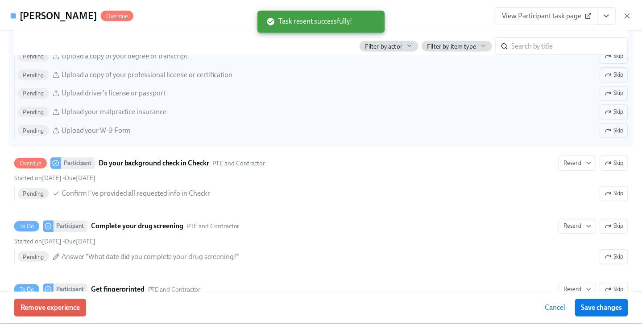
scroll to position [1039, 0]
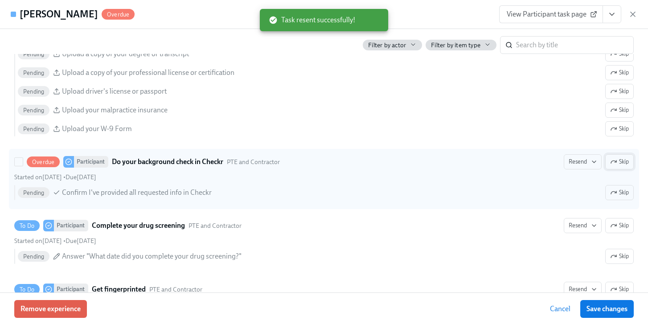
click at [613, 159] on span "Skip" at bounding box center [620, 161] width 19 height 9
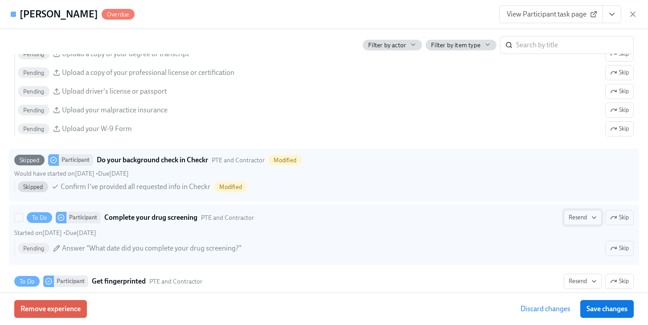
click at [581, 217] on span "Resend" at bounding box center [583, 217] width 28 height 9
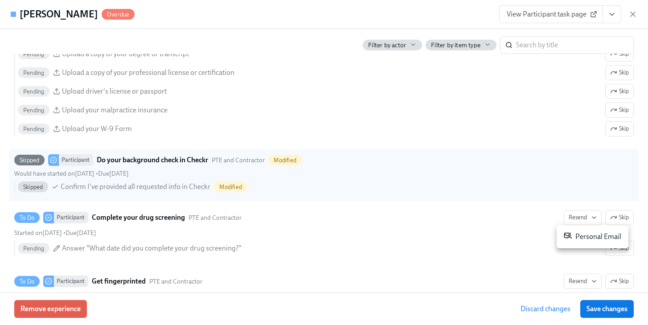
click at [578, 236] on div "Personal Email" at bounding box center [593, 236] width 58 height 11
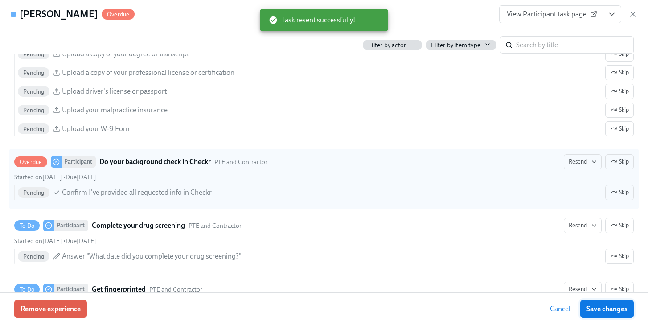
click at [600, 309] on span "Save changes" at bounding box center [607, 309] width 41 height 9
click at [634, 15] on icon "button" at bounding box center [633, 14] width 4 height 4
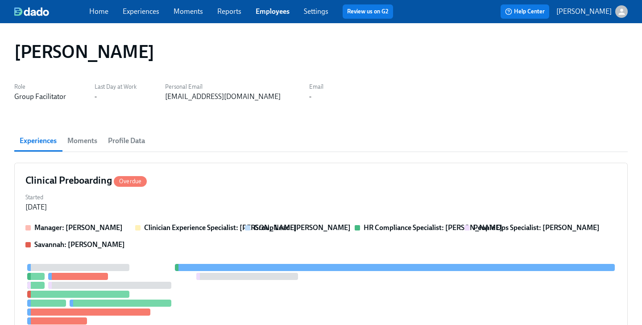
click at [268, 10] on link "Employees" at bounding box center [273, 11] width 34 height 8
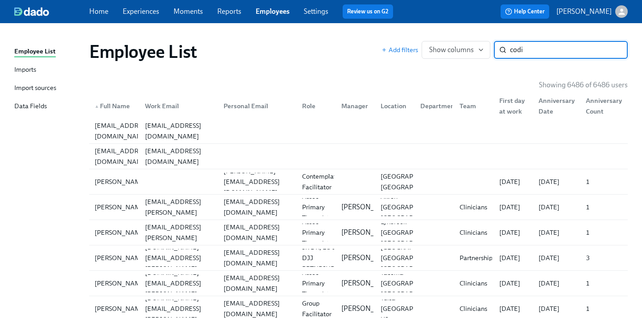
type input "codi"
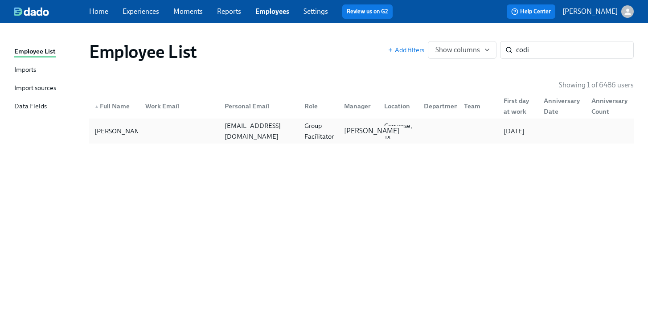
click at [376, 136] on div "[PERSON_NAME]" at bounding box center [372, 131] width 62 height 10
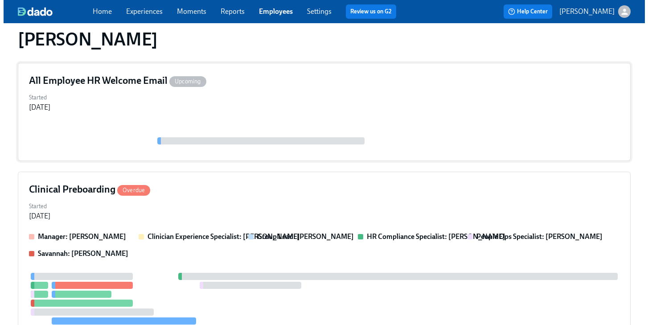
scroll to position [126, 0]
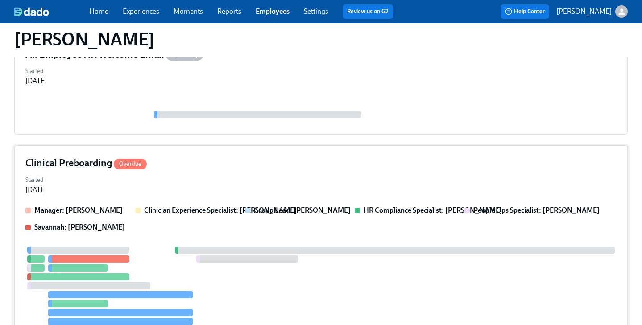
click at [312, 173] on div "Clinical Preboarding Overdue Started [DATE] Manager: [PERSON_NAME] Clinician Ex…" at bounding box center [320, 278] width 613 height 267
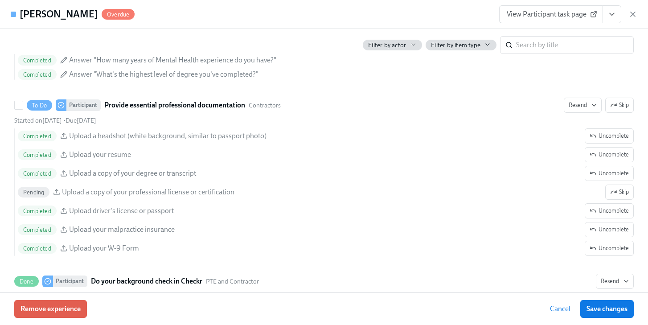
scroll to position [999, 0]
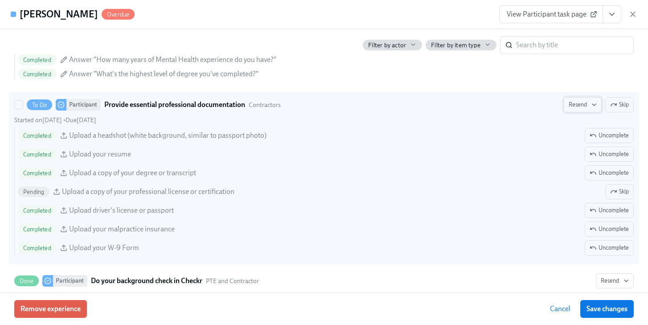
click at [579, 105] on span "Resend" at bounding box center [583, 104] width 28 height 9
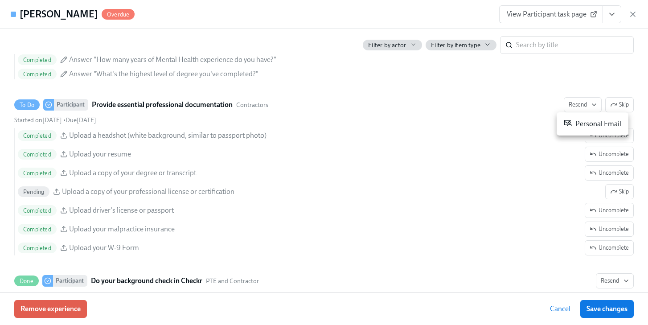
click at [577, 119] on div "Personal Email" at bounding box center [593, 124] width 58 height 11
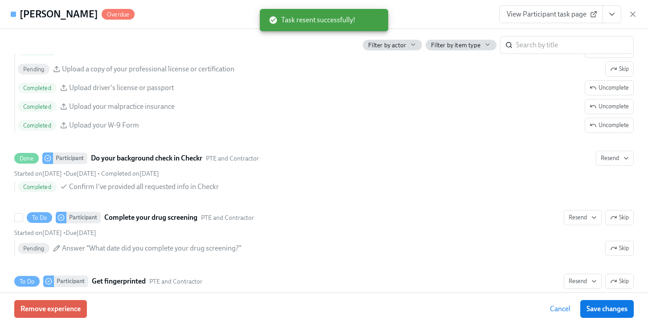
scroll to position [1191, 0]
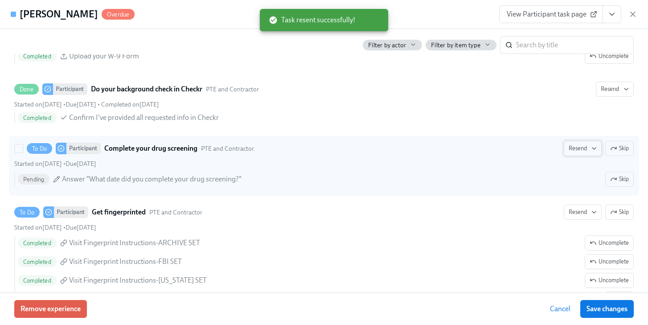
click at [569, 149] on span "Resend" at bounding box center [583, 148] width 28 height 9
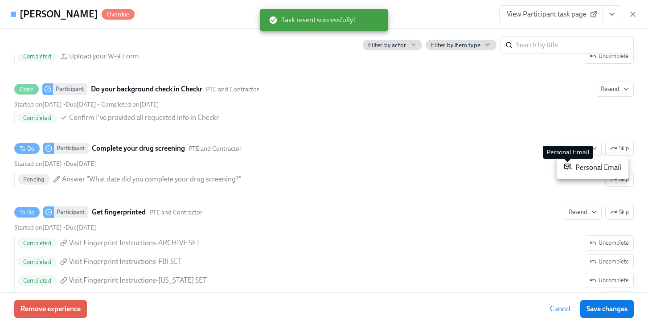
click at [569, 167] on icon at bounding box center [568, 166] width 8 height 8
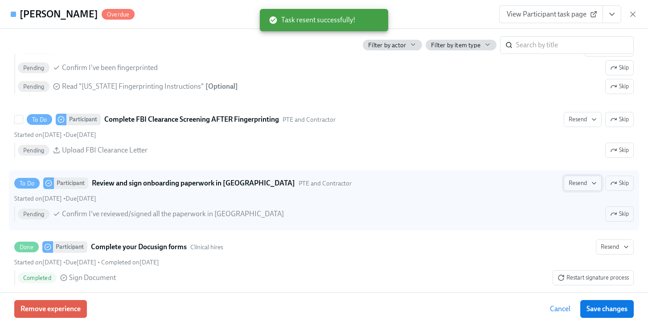
scroll to position [1427, 0]
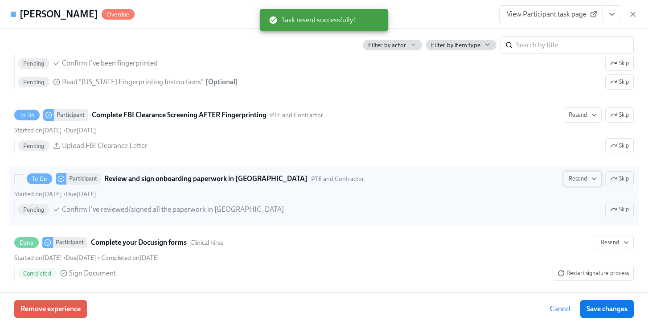
click at [569, 181] on span "Resend" at bounding box center [583, 178] width 28 height 9
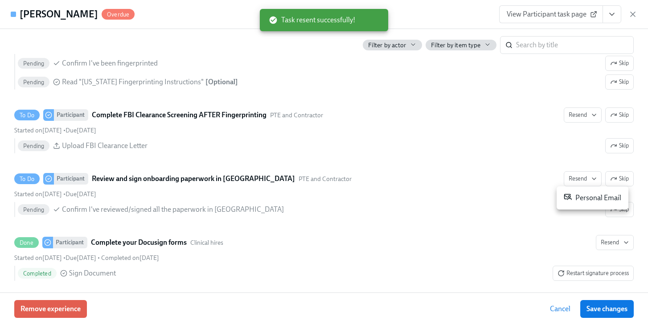
click at [576, 200] on div "Personal Email" at bounding box center [593, 198] width 58 height 11
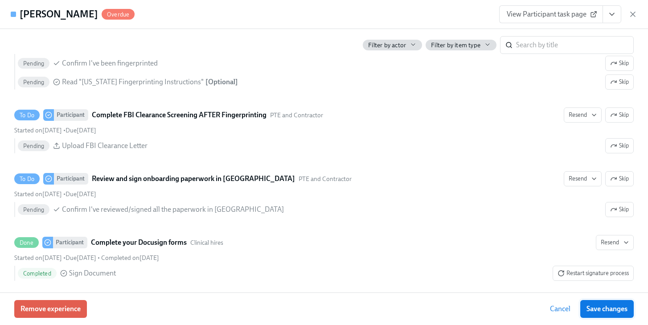
click at [615, 312] on span "Save changes" at bounding box center [607, 309] width 41 height 9
